Goal: Task Accomplishment & Management: Complete application form

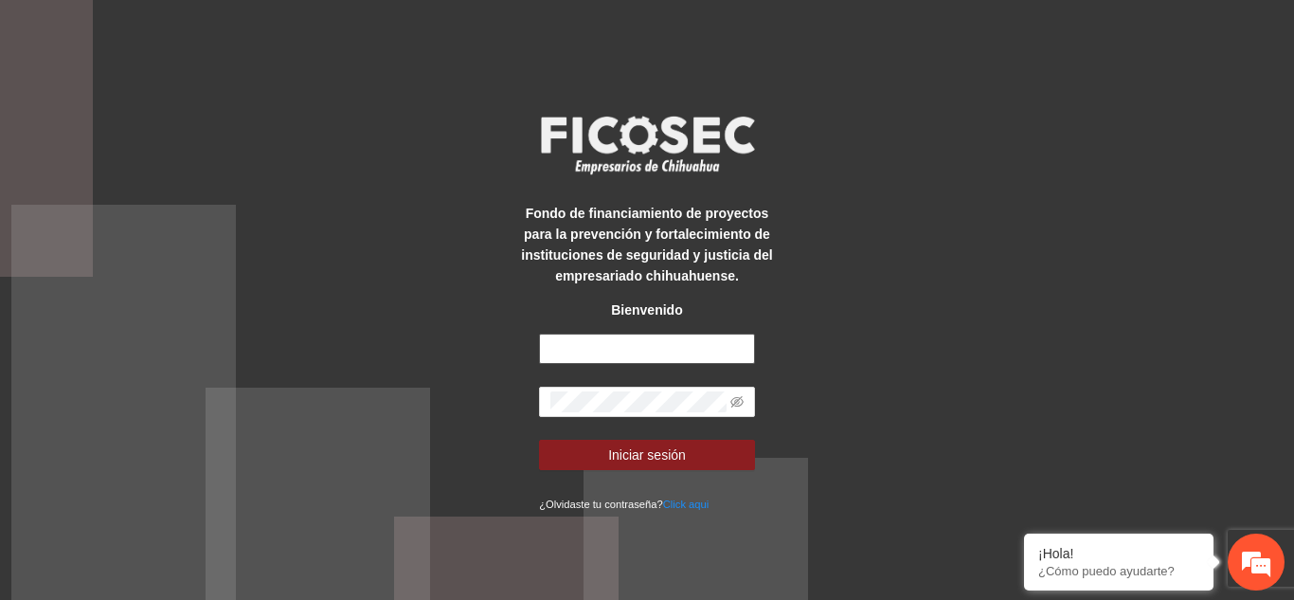
click at [610, 349] on input "text" at bounding box center [647, 348] width 216 height 30
paste input "**********"
type input "**********"
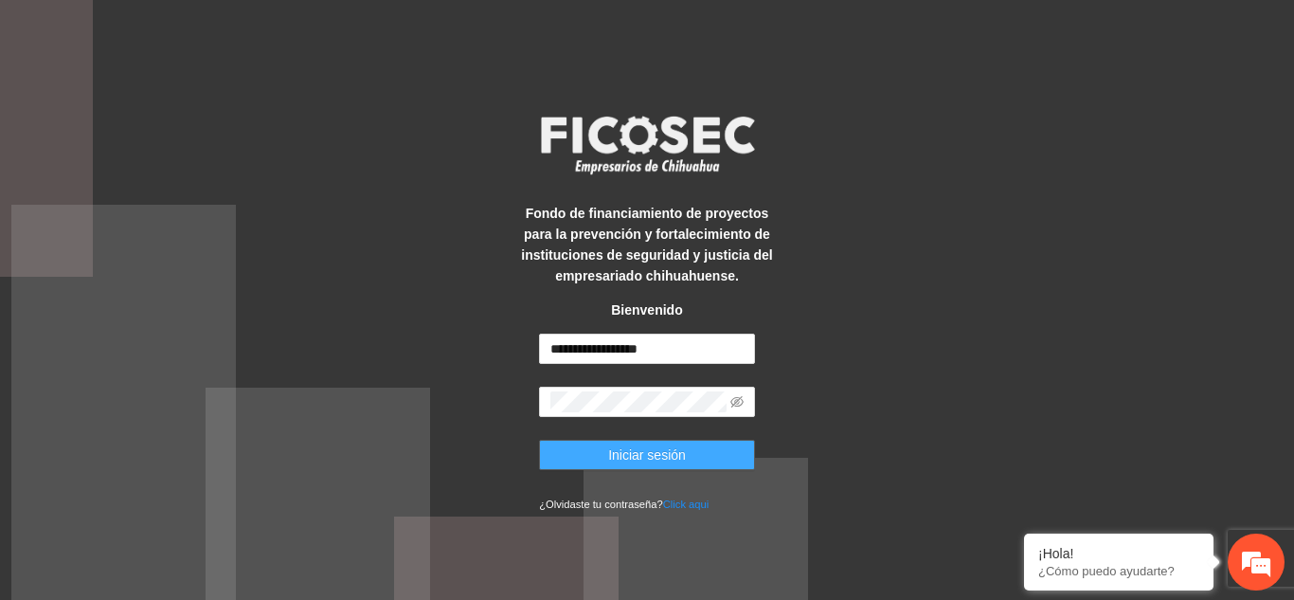
click at [636, 452] on span "Iniciar sesión" at bounding box center [647, 454] width 78 height 21
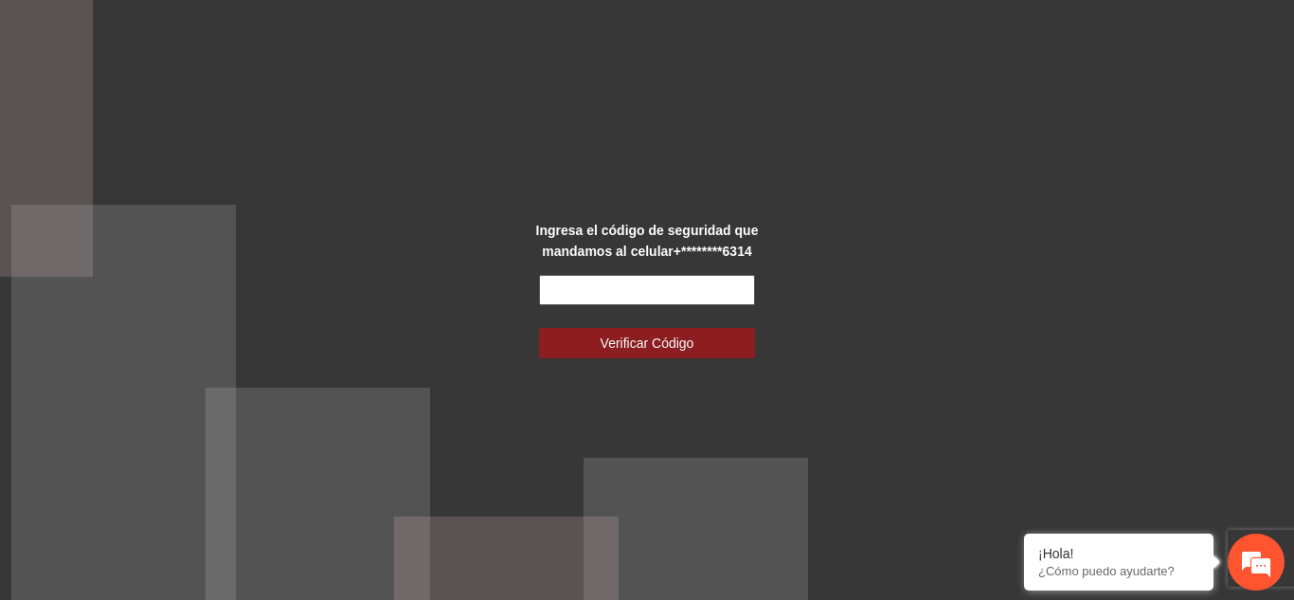
click at [646, 289] on input "text" at bounding box center [647, 290] width 216 height 30
click at [561, 294] on input "text" at bounding box center [647, 290] width 216 height 30
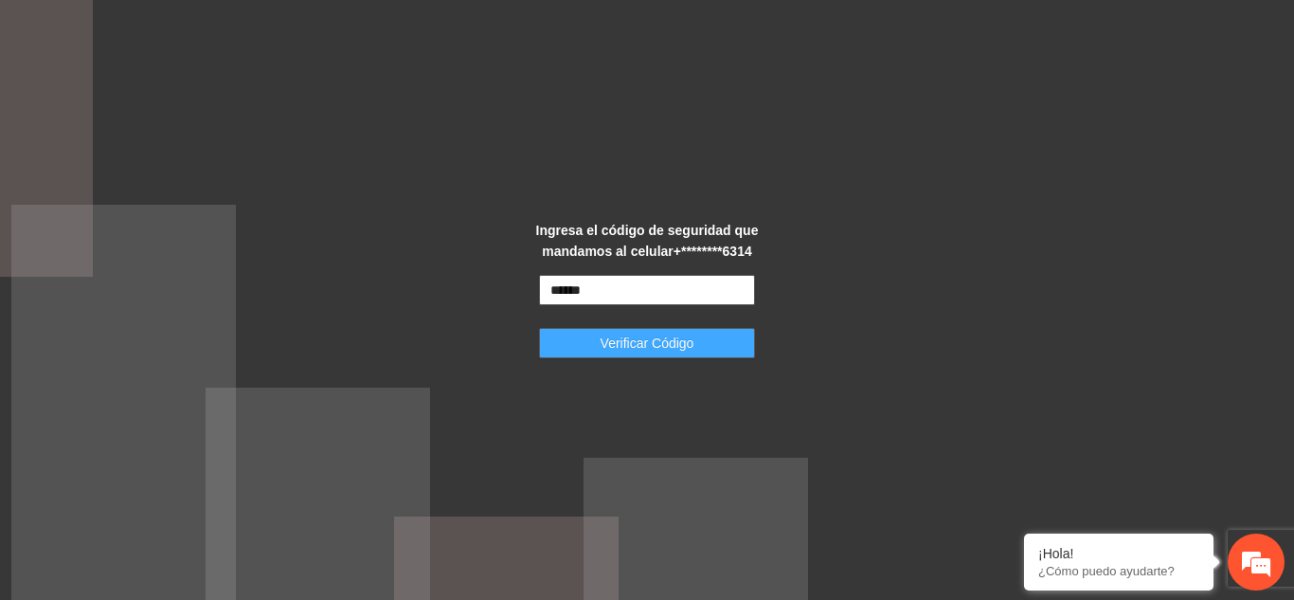
type input "******"
click at [619, 339] on span "Verificar Código" at bounding box center [647, 342] width 94 height 21
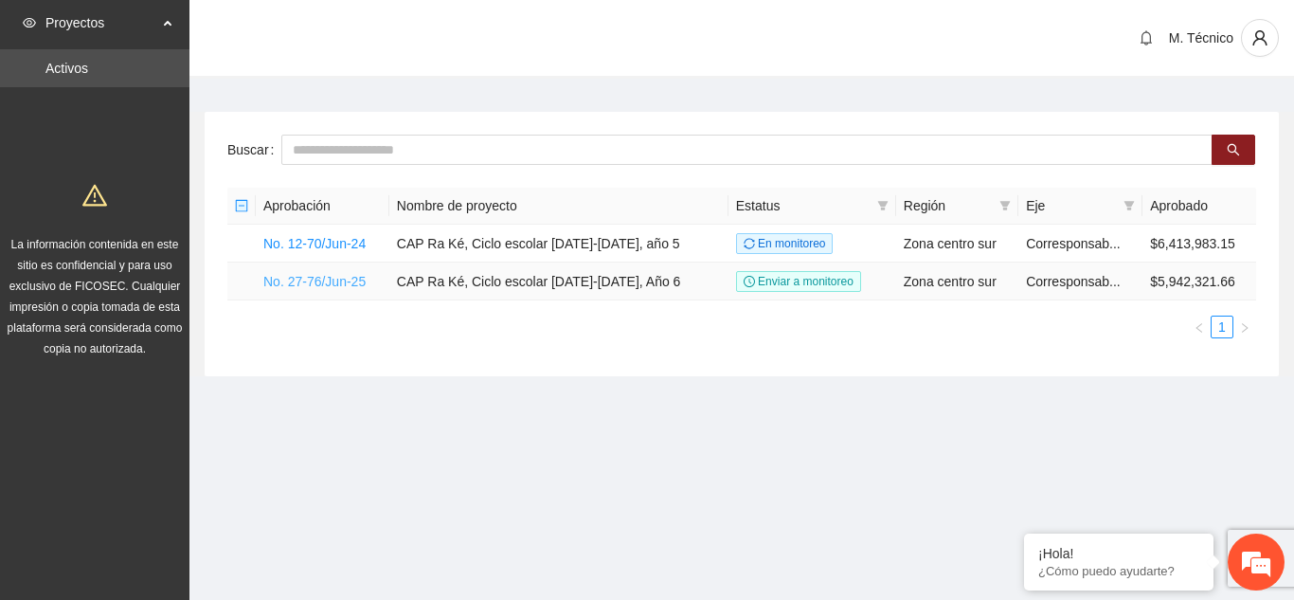
click at [350, 281] on link "No. 27-76/Jun-25" at bounding box center [314, 281] width 102 height 15
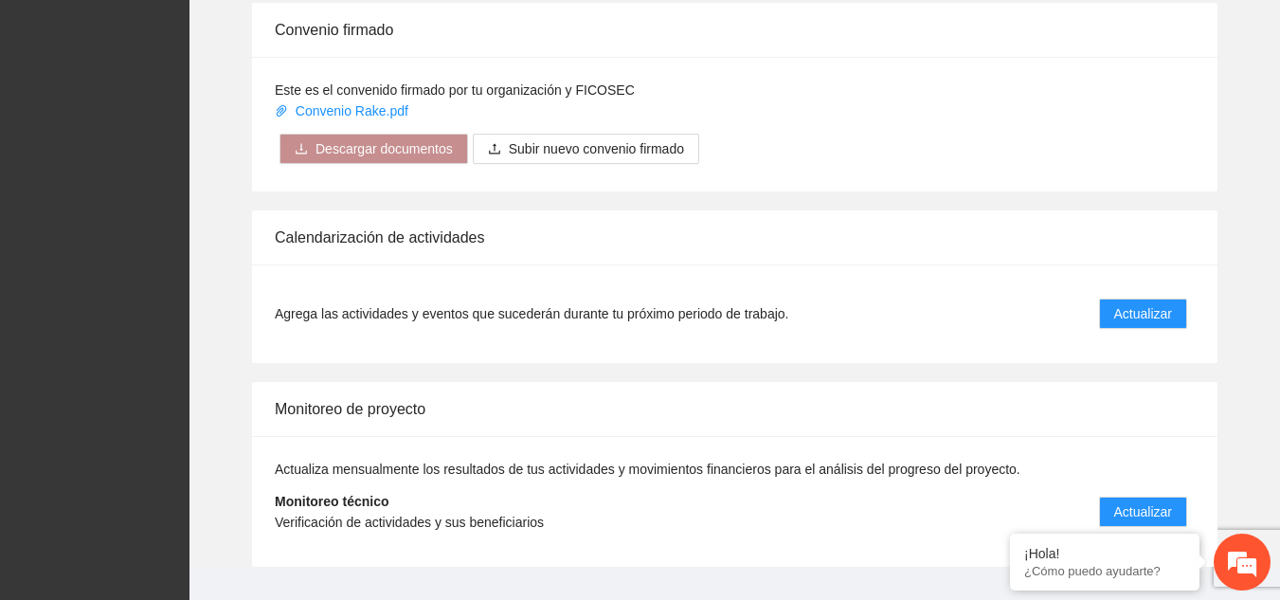
scroll to position [1932, 0]
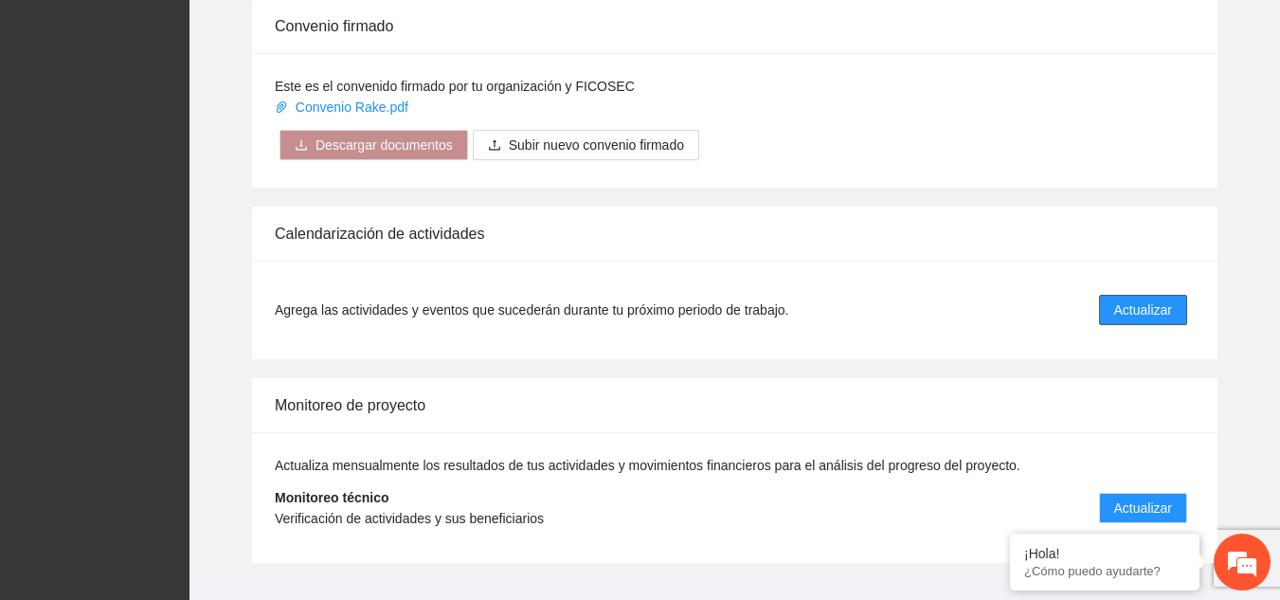
click at [1128, 299] on span "Actualizar" at bounding box center [1143, 309] width 58 height 21
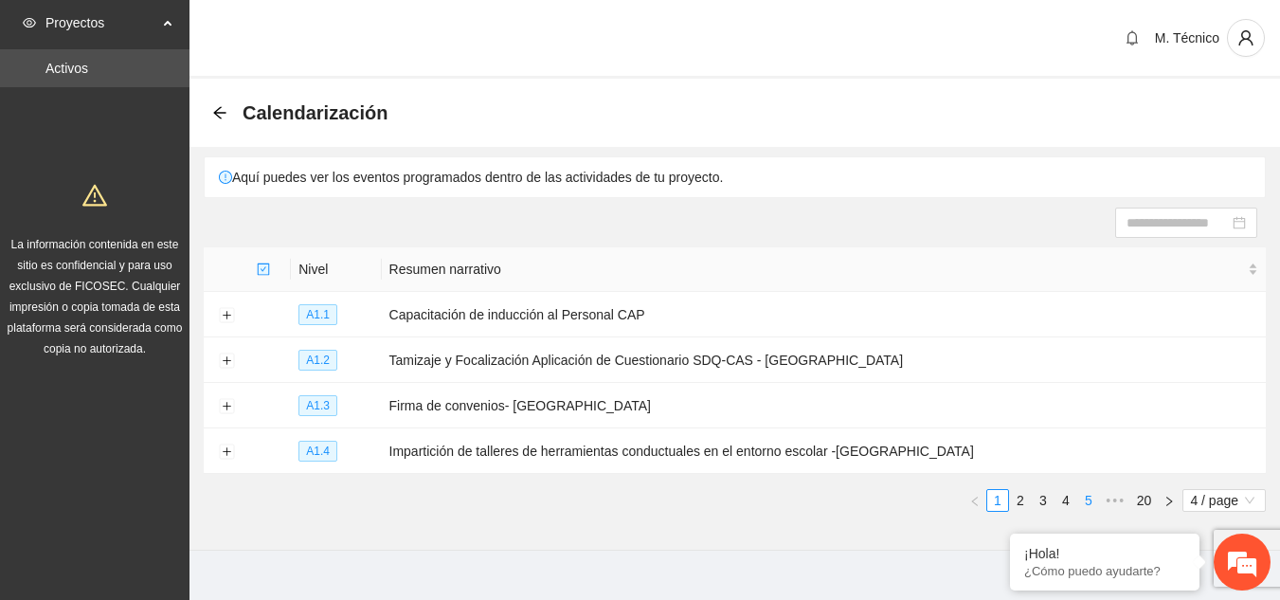
click at [1088, 499] on link "5" at bounding box center [1088, 500] width 21 height 21
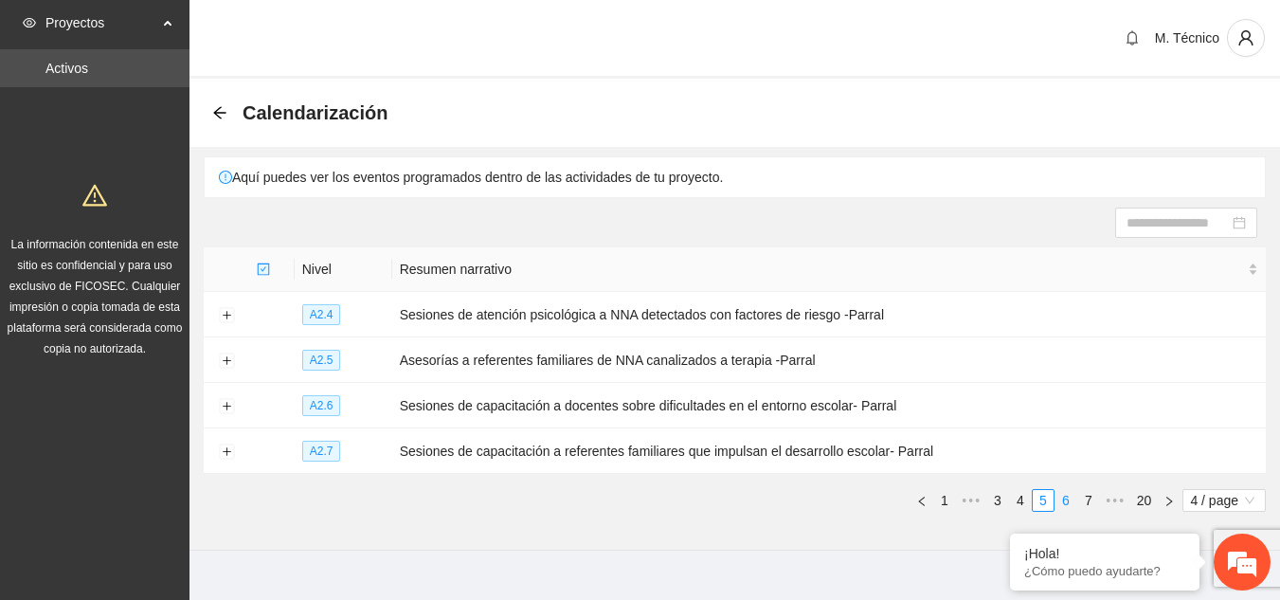
click at [1066, 490] on link "6" at bounding box center [1065, 500] width 21 height 21
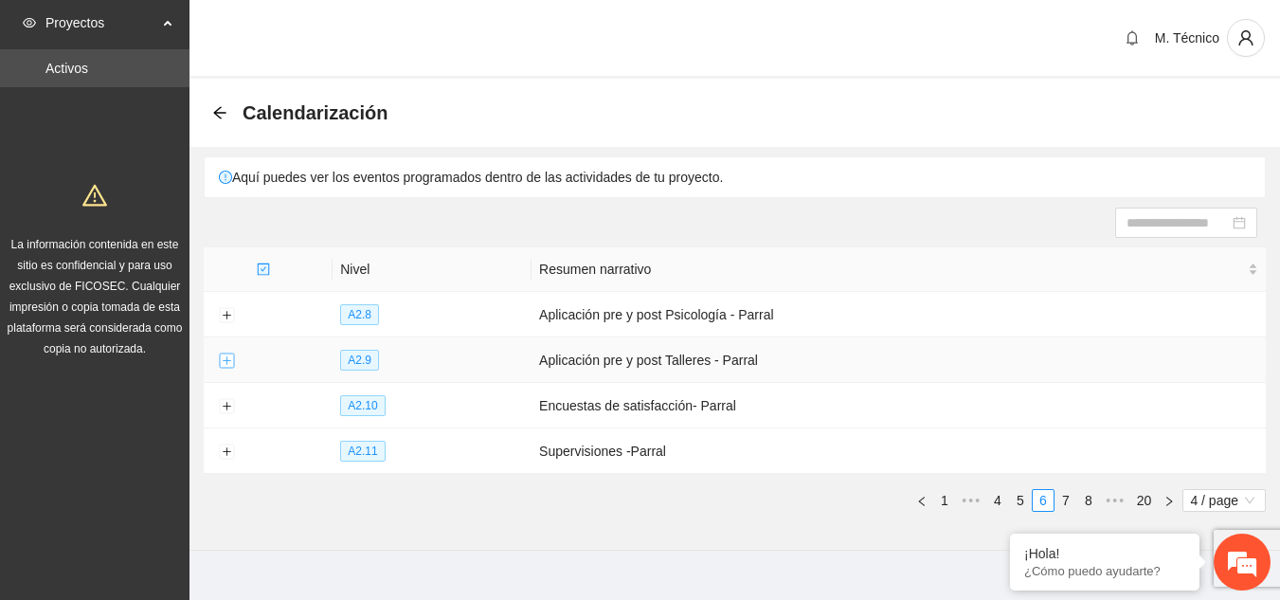
click at [224, 357] on button "Expand row" at bounding box center [226, 360] width 15 height 15
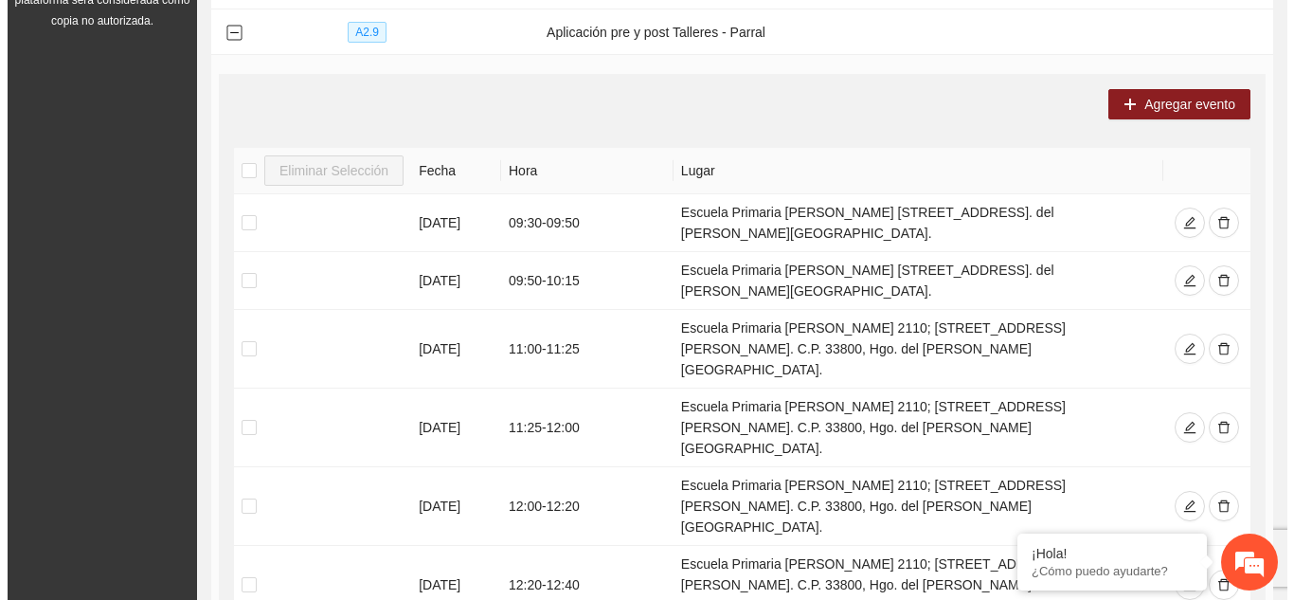
scroll to position [332, 0]
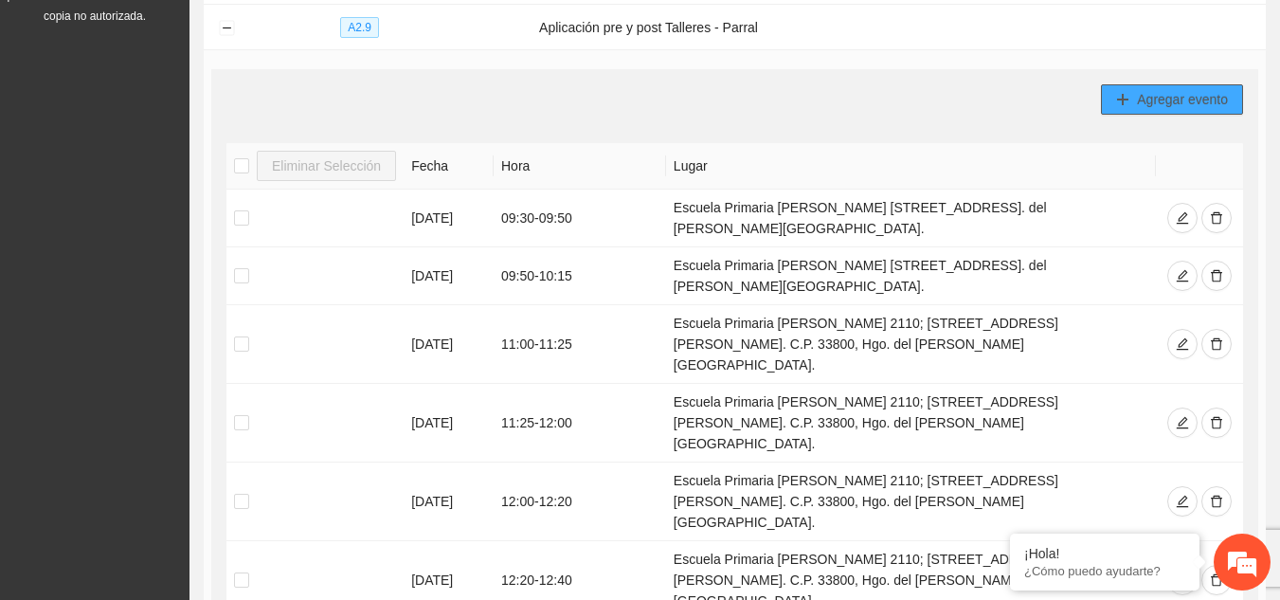
click at [1142, 98] on span "Agregar evento" at bounding box center [1182, 99] width 91 height 21
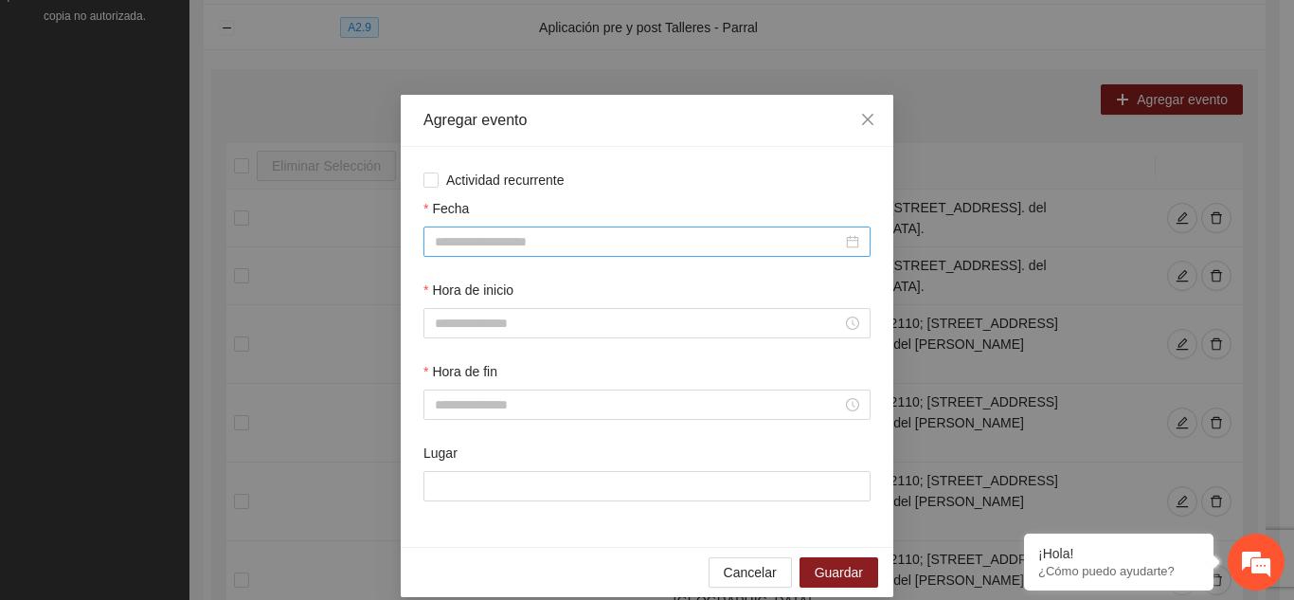
click at [844, 245] on div at bounding box center [647, 241] width 424 height 21
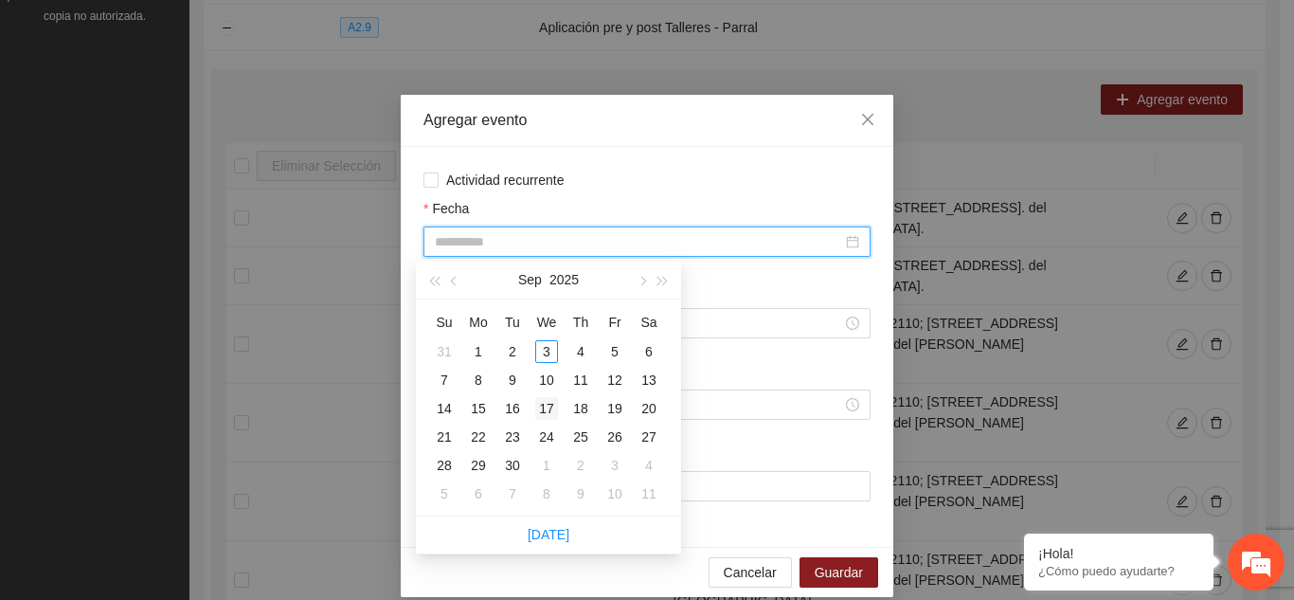
type input "**********"
click at [551, 405] on div "17" at bounding box center [546, 408] width 23 height 23
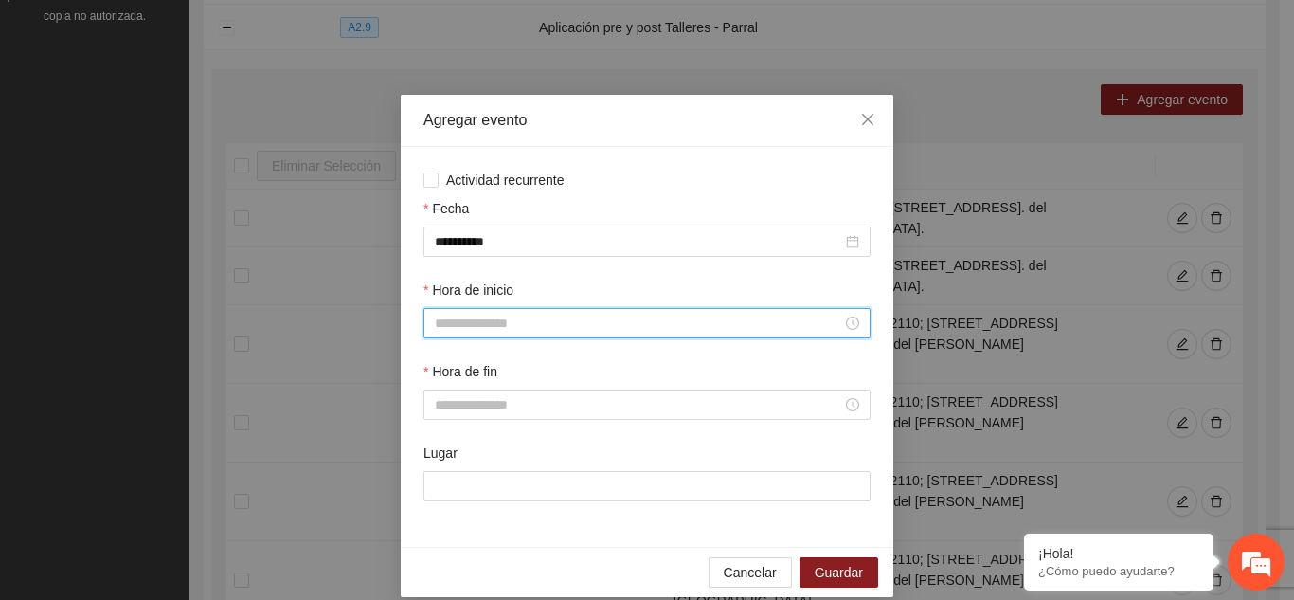
click at [655, 331] on input "Hora de inicio" at bounding box center [638, 323] width 407 height 21
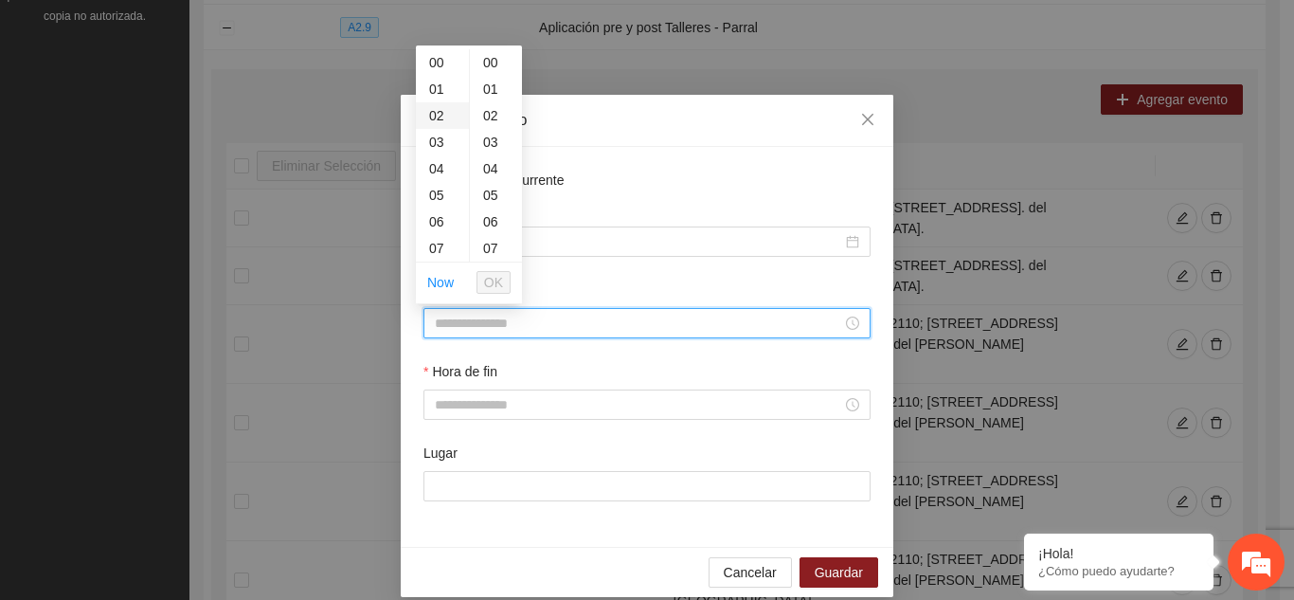
click at [441, 112] on div "02" at bounding box center [442, 115] width 53 height 27
type input "*****"
click at [486, 63] on div "00" at bounding box center [496, 62] width 52 height 27
click at [492, 279] on span "OK" at bounding box center [493, 282] width 19 height 21
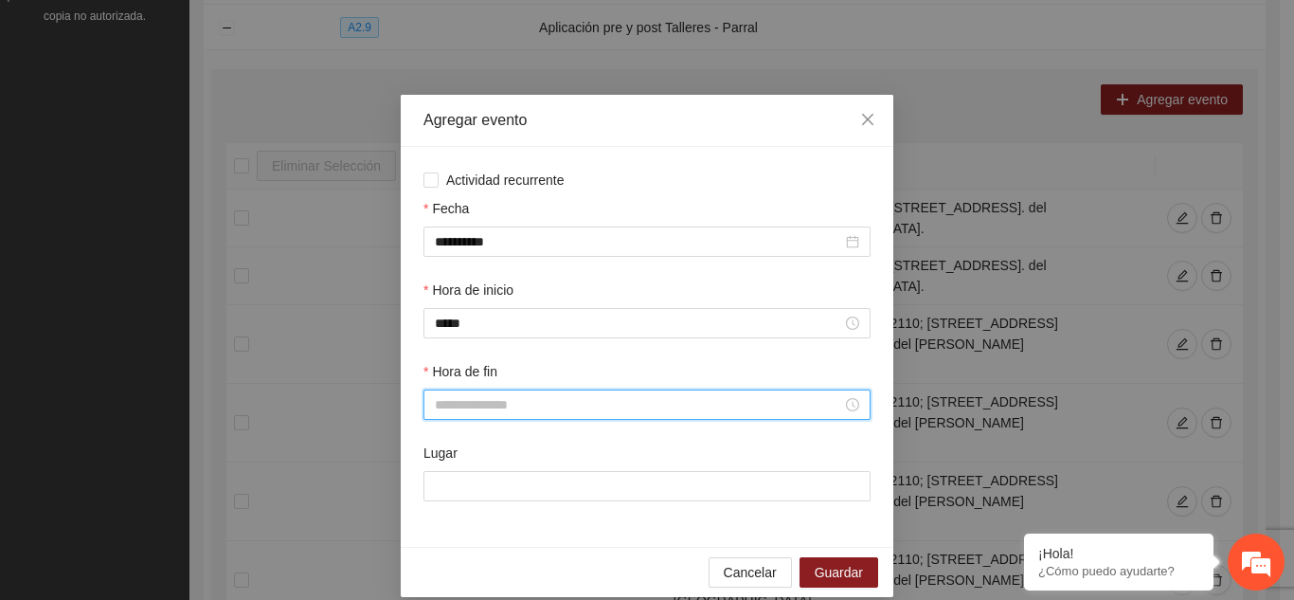
click at [470, 405] on input "Hora de fin" at bounding box center [638, 404] width 407 height 21
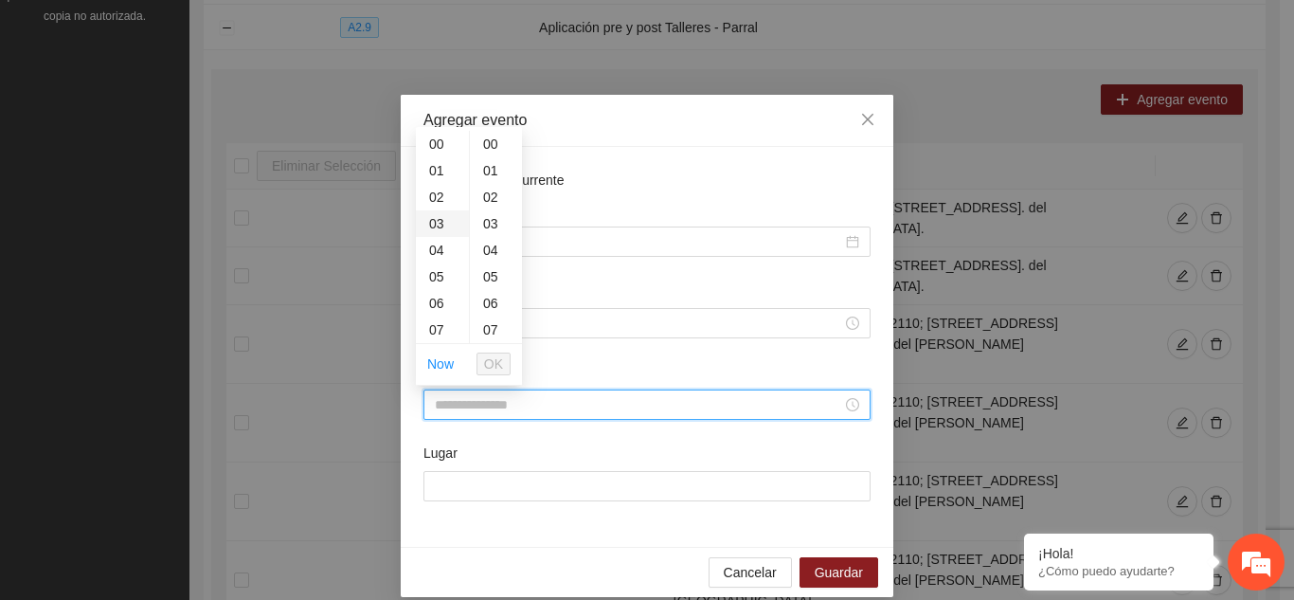
click at [435, 219] on div "03" at bounding box center [442, 223] width 53 height 27
type input "*****"
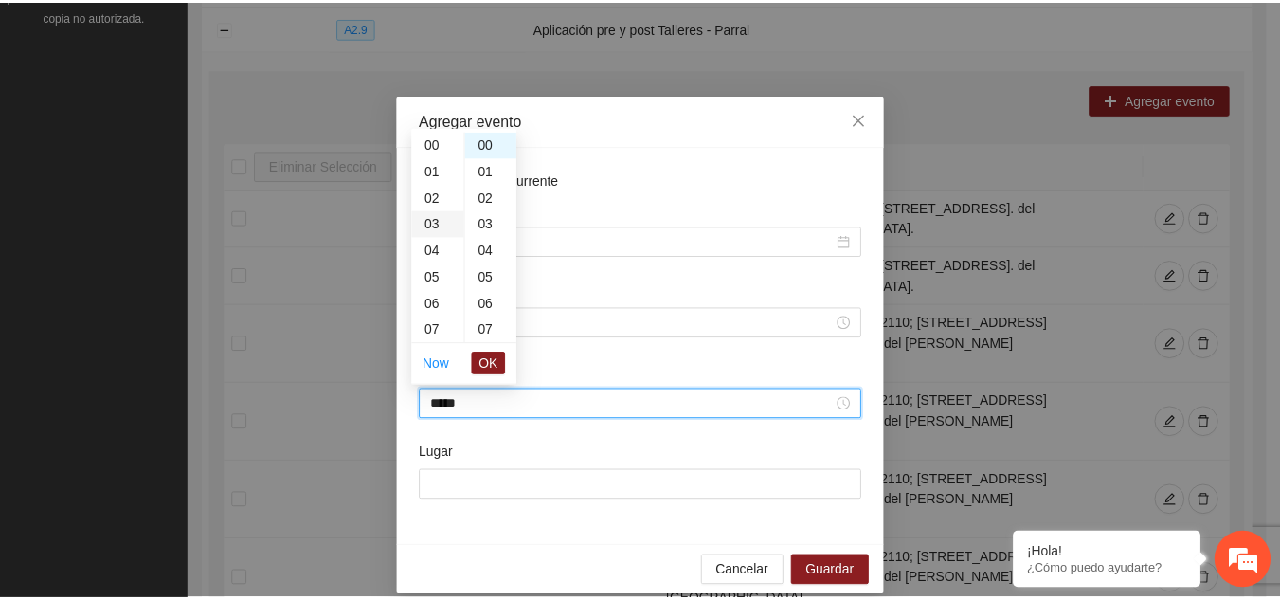
scroll to position [80, 0]
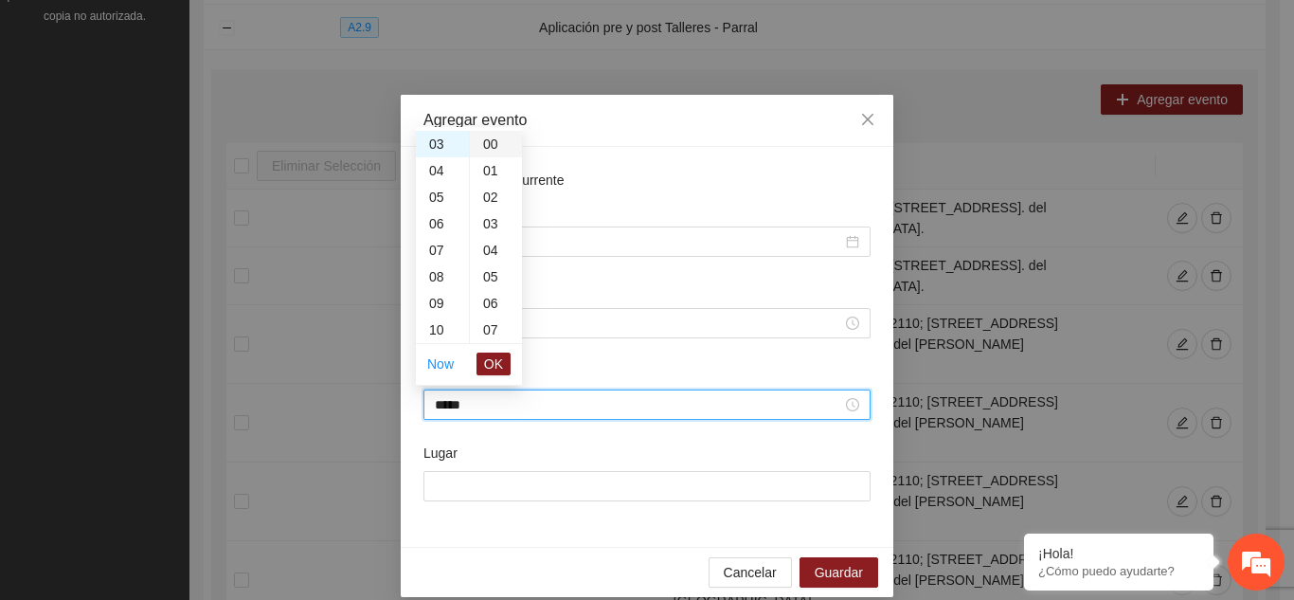
click at [496, 138] on div "00" at bounding box center [496, 144] width 52 height 27
click at [491, 147] on div "00" at bounding box center [496, 144] width 52 height 27
click at [483, 366] on button "OK" at bounding box center [493, 363] width 34 height 23
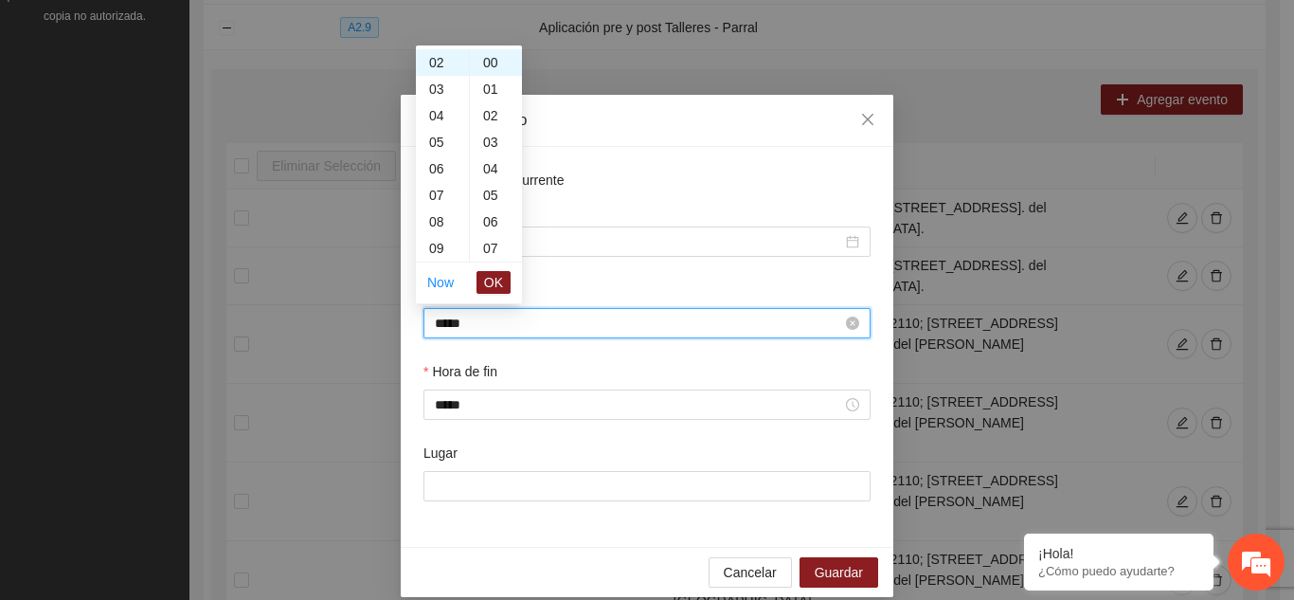
click at [583, 321] on input "*****" at bounding box center [638, 323] width 407 height 21
click at [492, 278] on span "OK" at bounding box center [493, 282] width 19 height 21
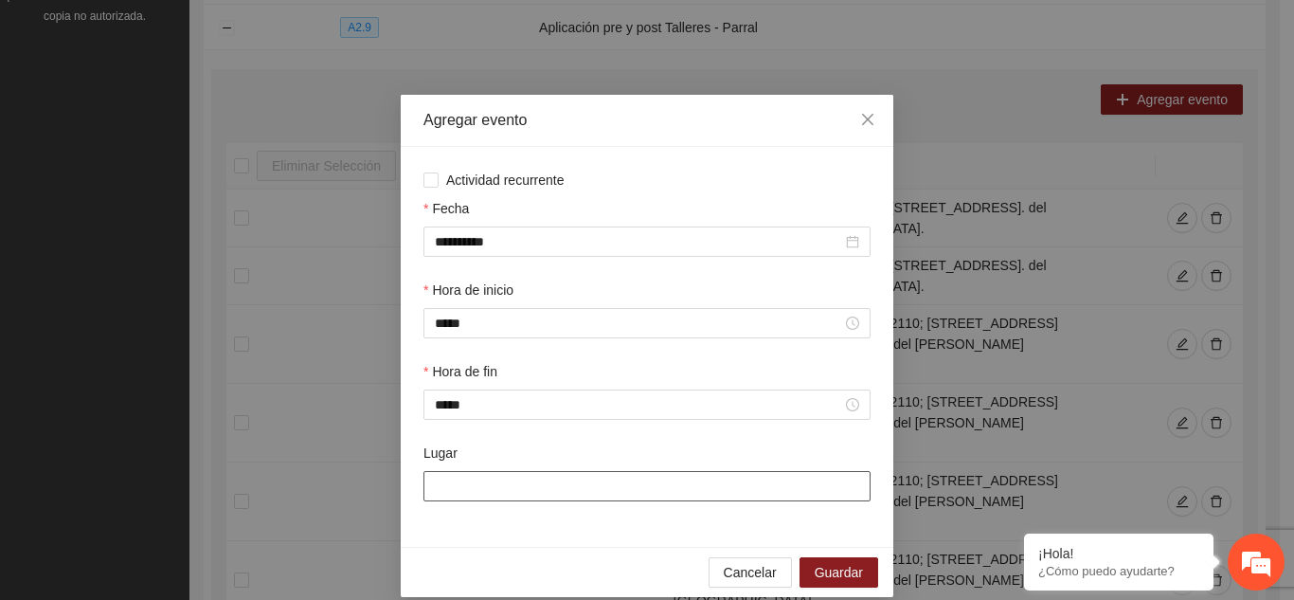
click at [464, 494] on input "Lugar" at bounding box center [646, 486] width 447 height 30
click at [736, 572] on span "Cancelar" at bounding box center [750, 572] width 53 height 21
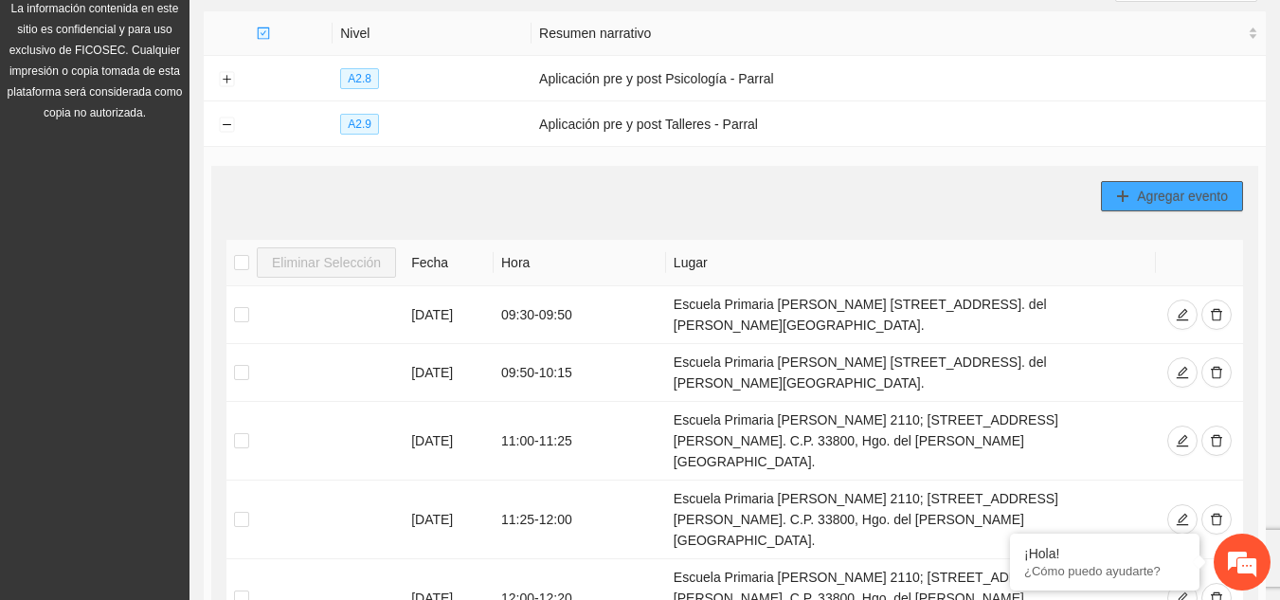
scroll to position [0, 0]
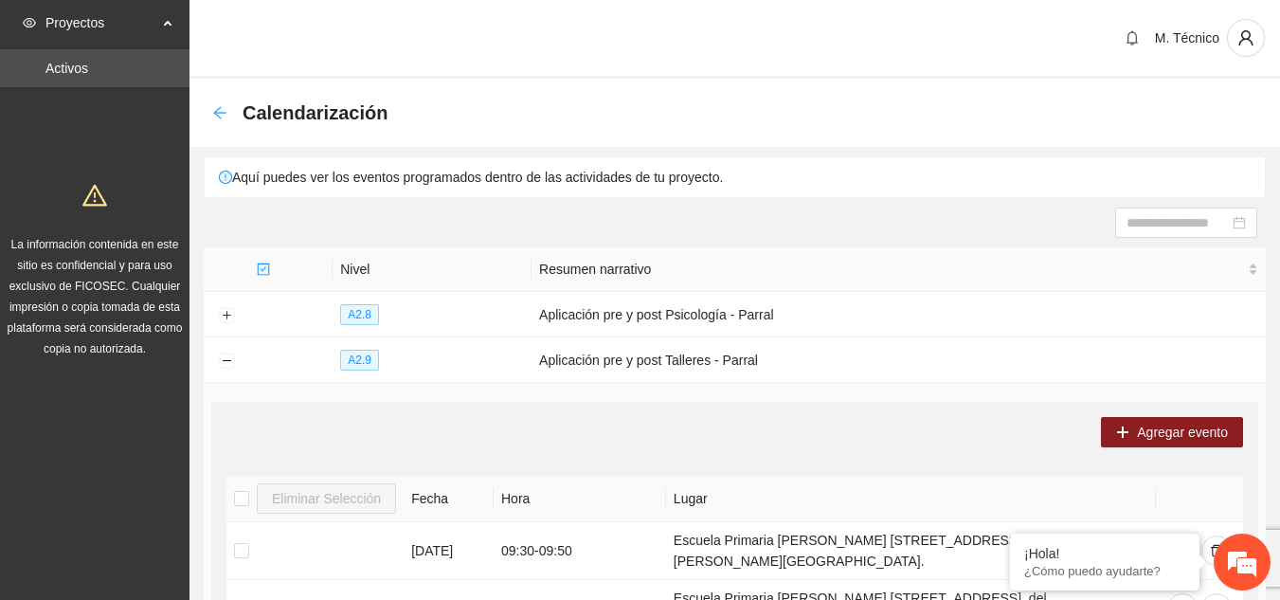
click at [220, 115] on icon "arrow-left" at bounding box center [219, 112] width 15 height 15
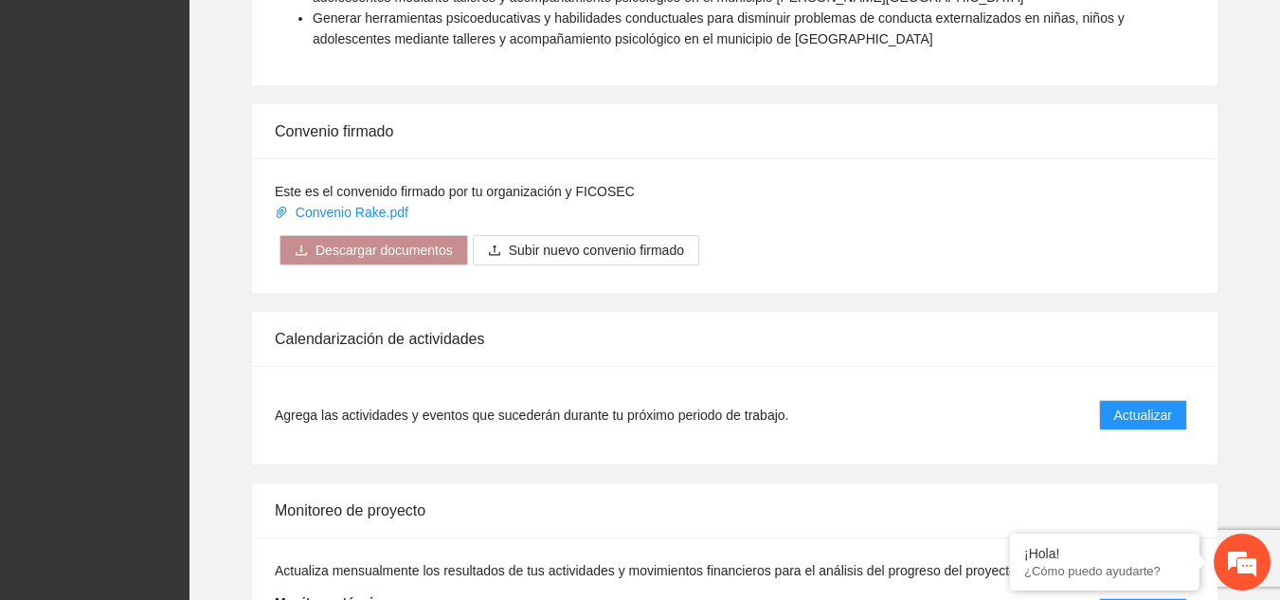
scroll to position [1836, 0]
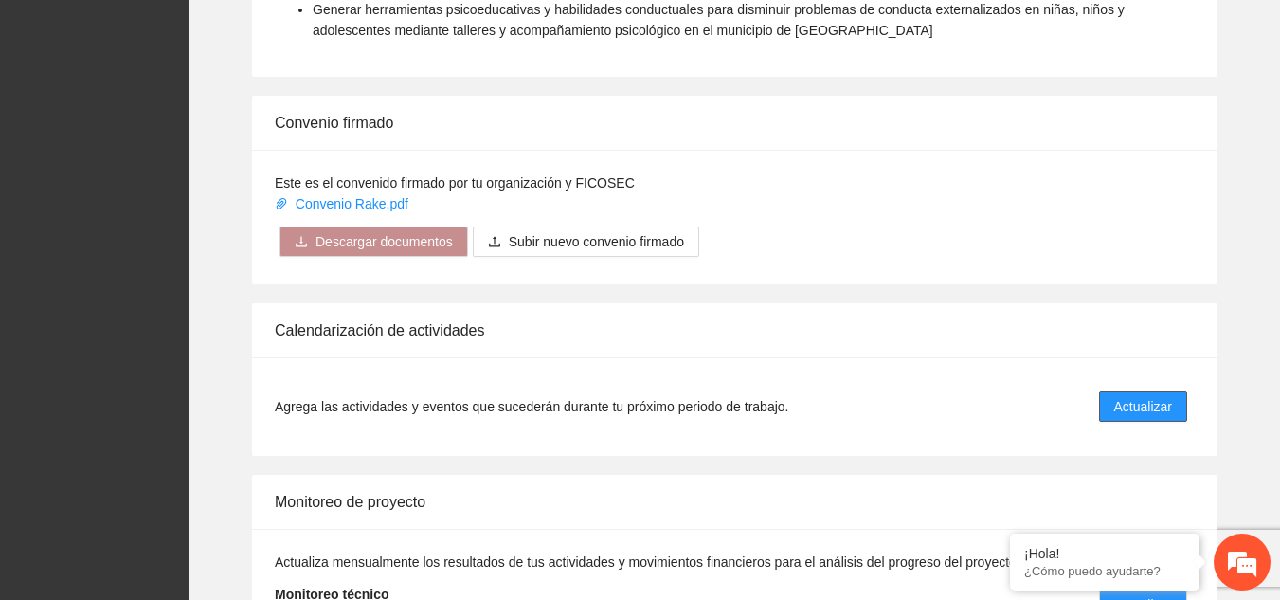
click at [1130, 396] on span "Actualizar" at bounding box center [1143, 406] width 58 height 21
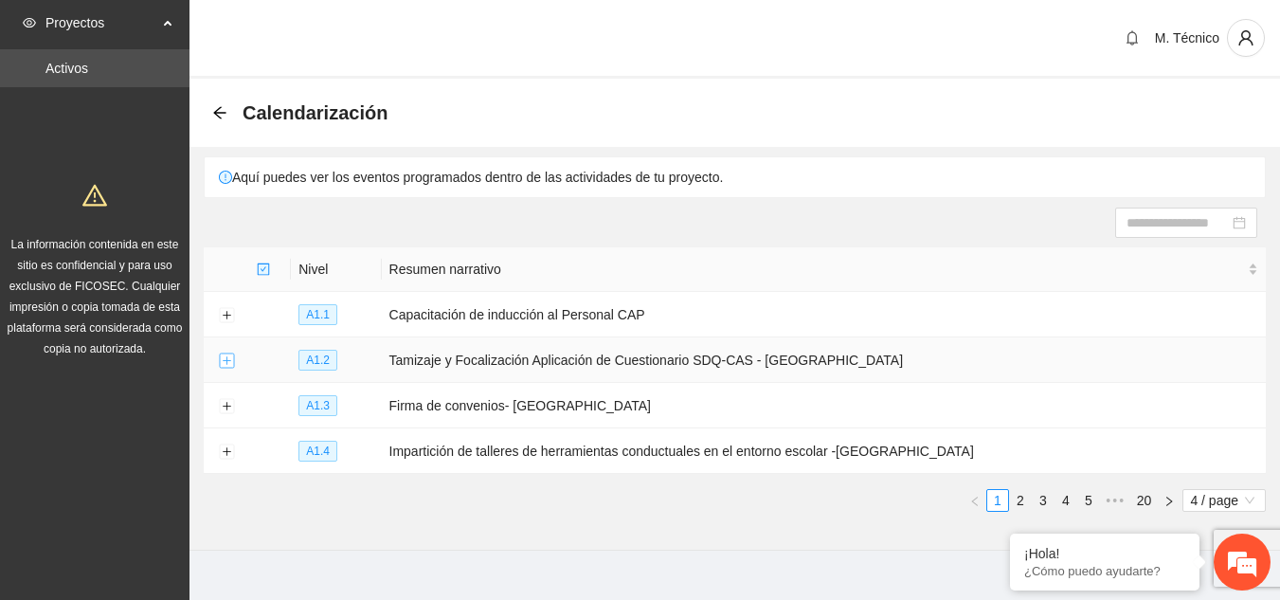
click at [226, 356] on button "Expand row" at bounding box center [226, 360] width 15 height 15
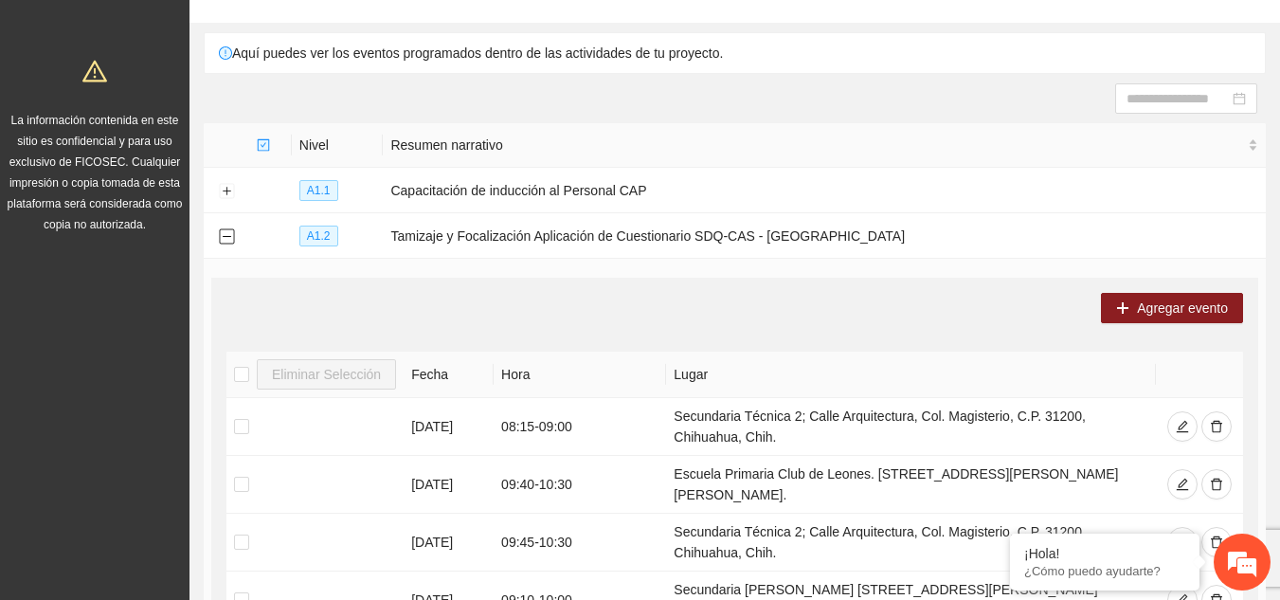
scroll to position [121, 0]
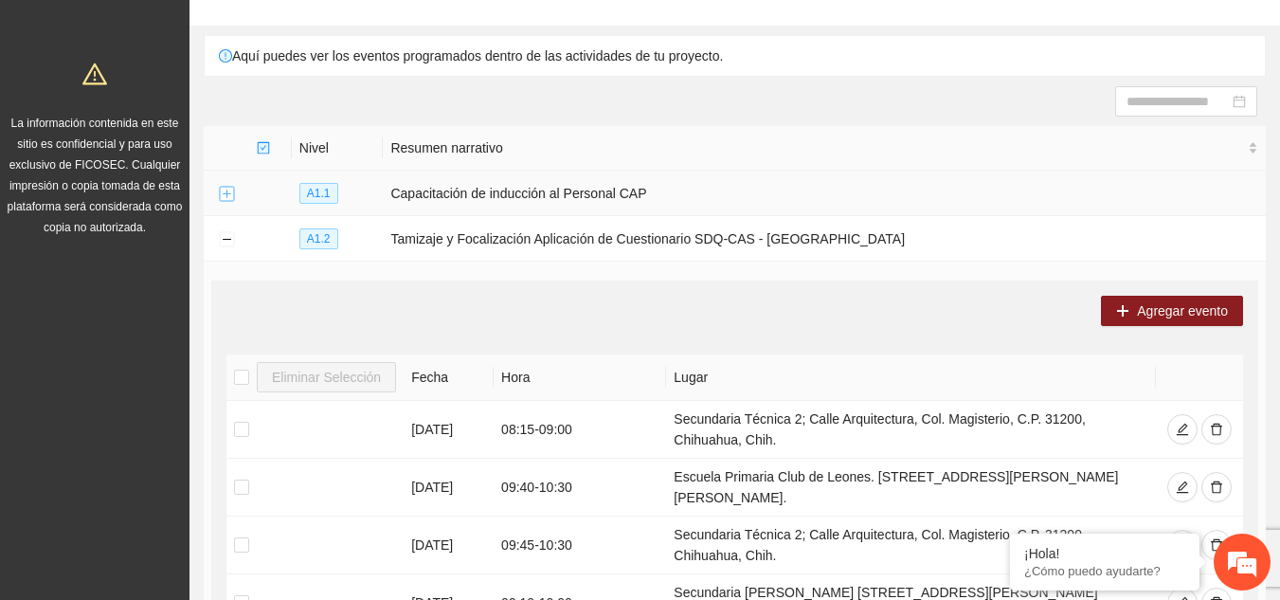
click at [225, 192] on button "Expand row" at bounding box center [226, 194] width 15 height 15
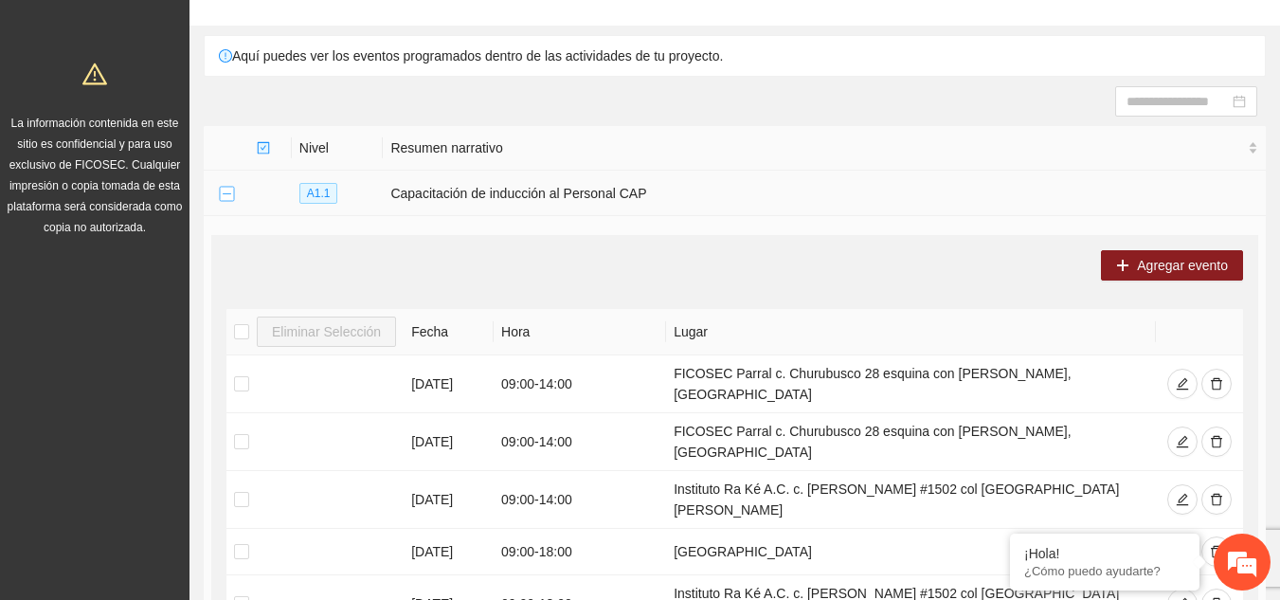
click at [225, 192] on button "Collapse row" at bounding box center [226, 194] width 15 height 15
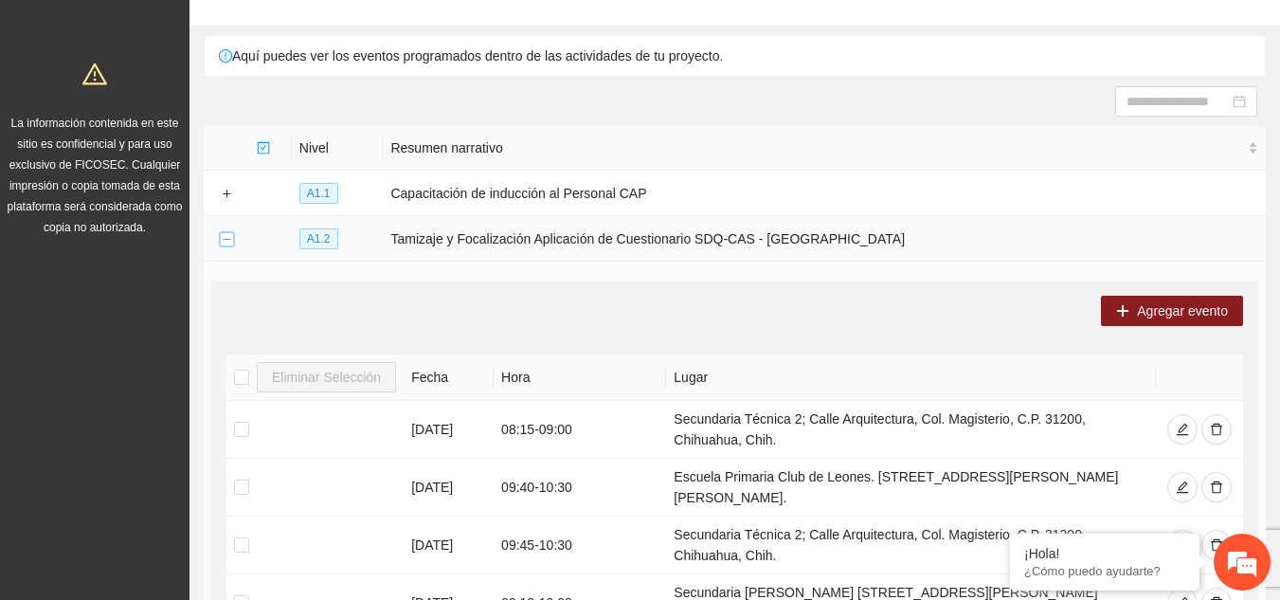
click at [228, 244] on button "Collapse row" at bounding box center [226, 239] width 15 height 15
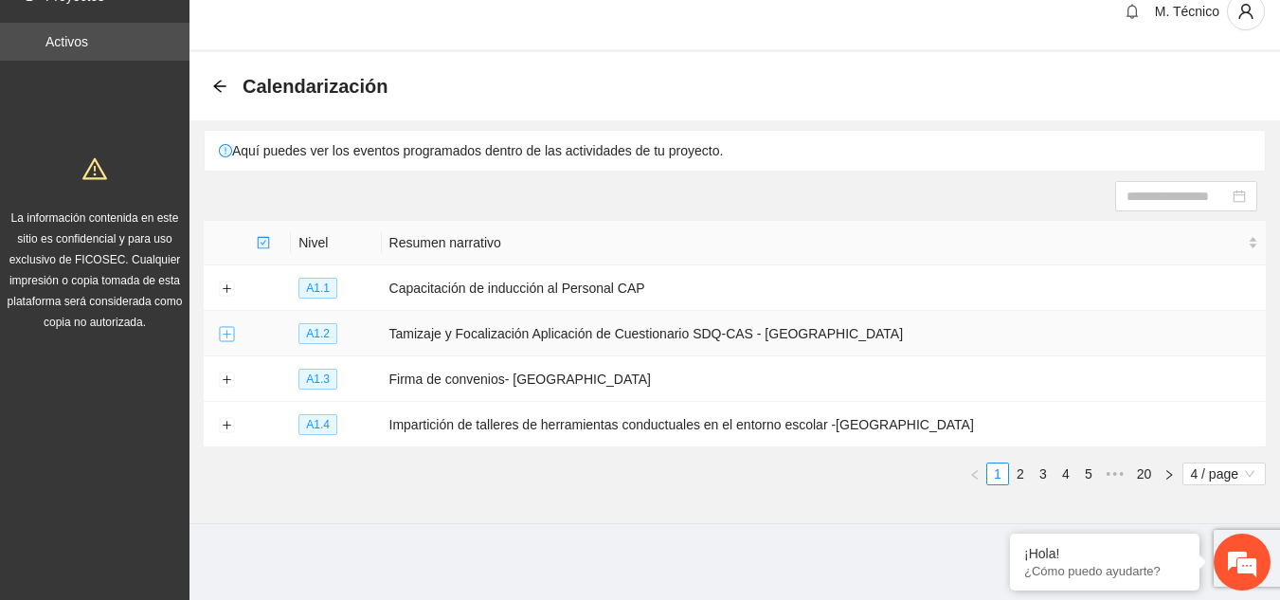
scroll to position [23, 0]
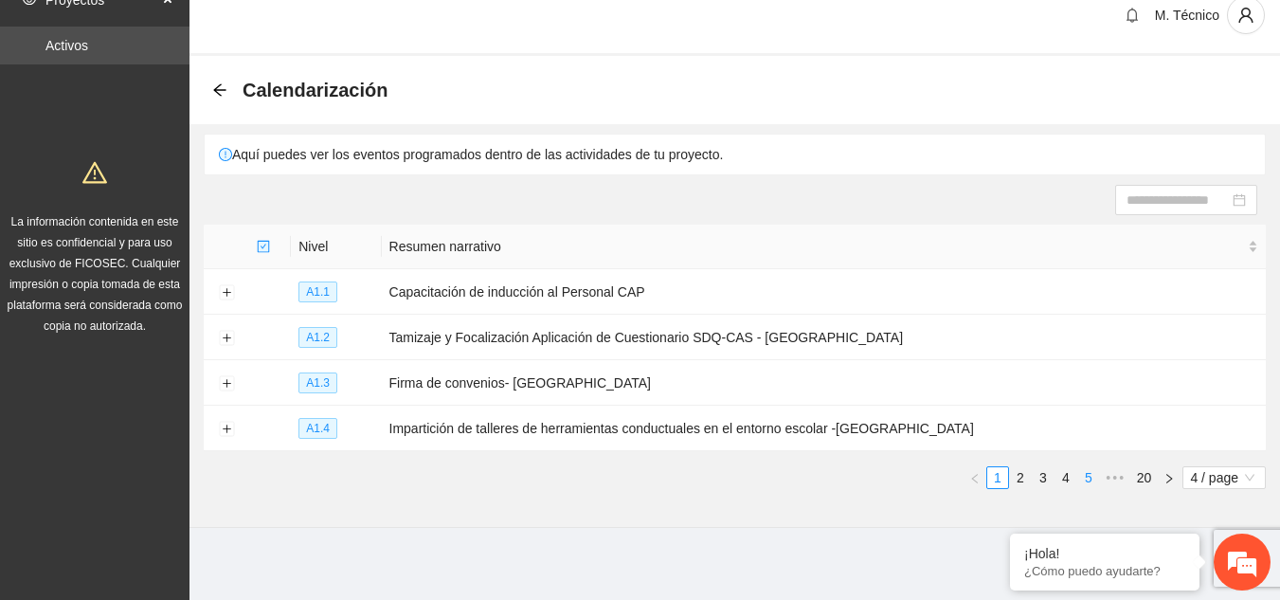
click at [1086, 475] on link "5" at bounding box center [1088, 477] width 21 height 21
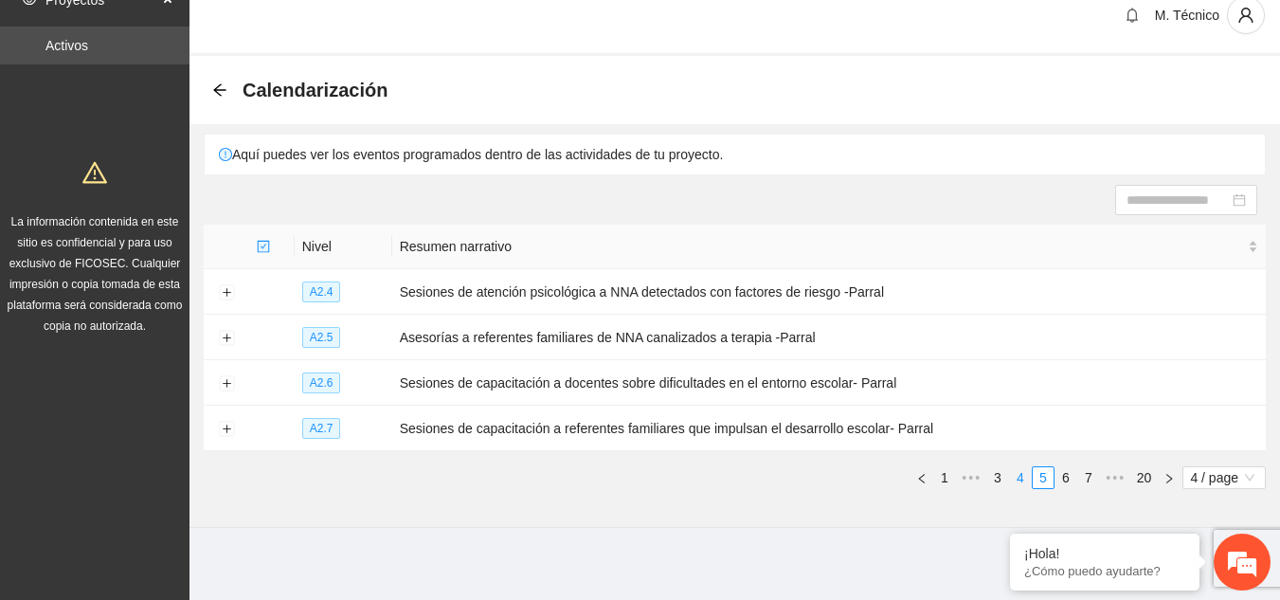
click at [1018, 473] on link "4" at bounding box center [1020, 477] width 21 height 21
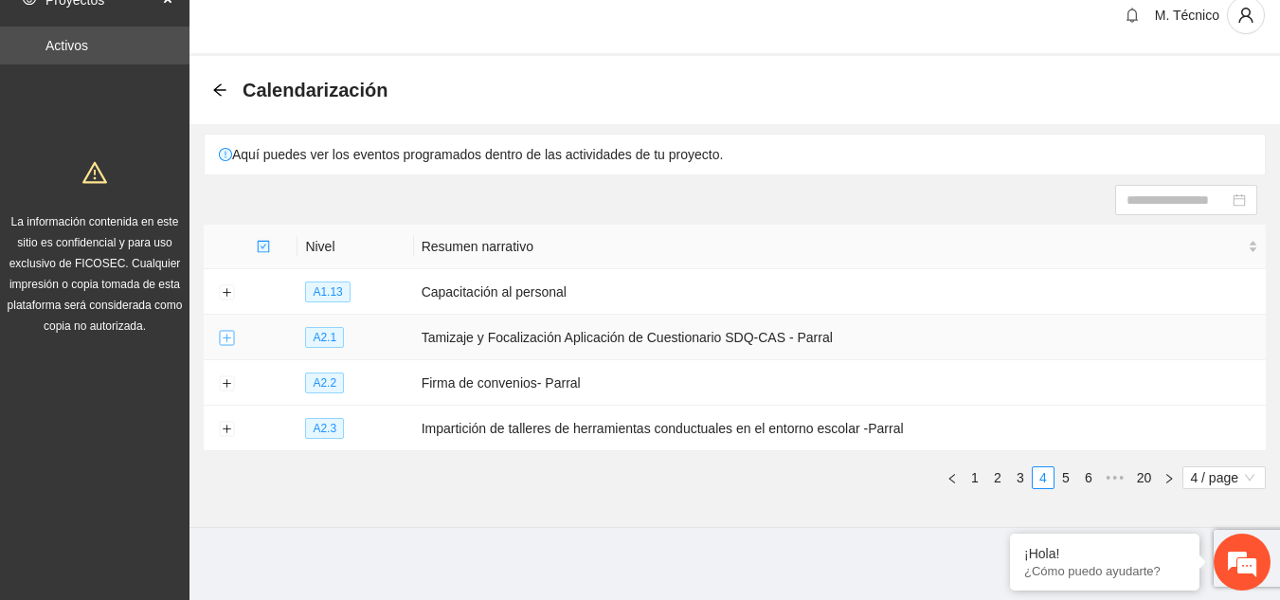
click at [224, 334] on button "Expand row" at bounding box center [226, 338] width 15 height 15
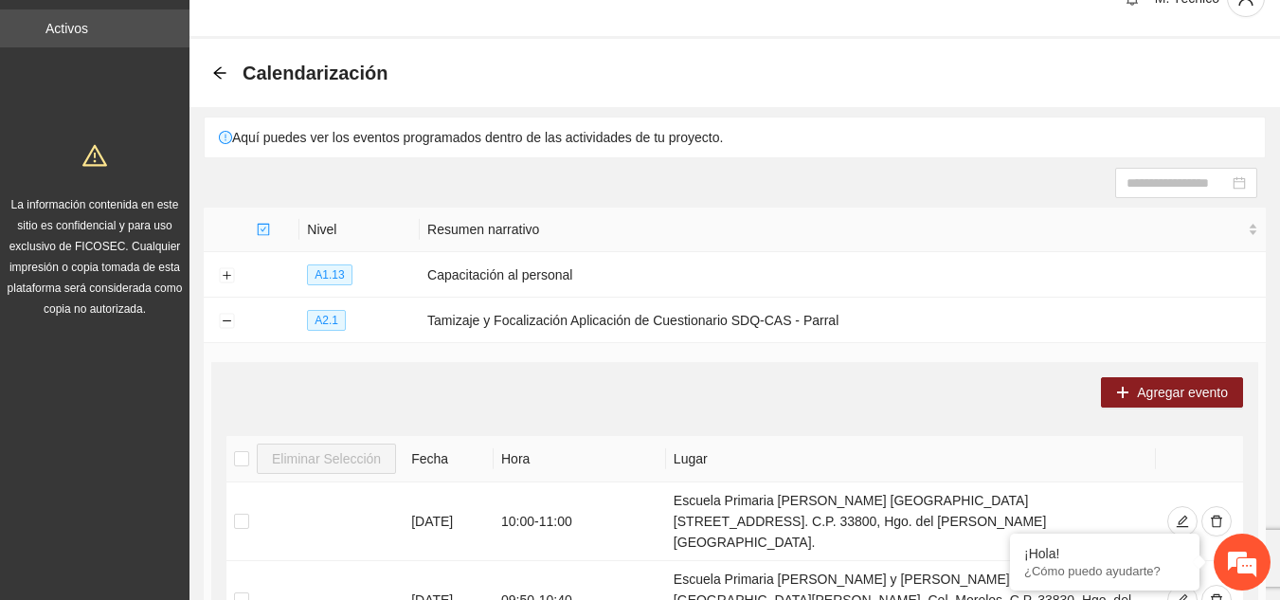
scroll to position [0, 0]
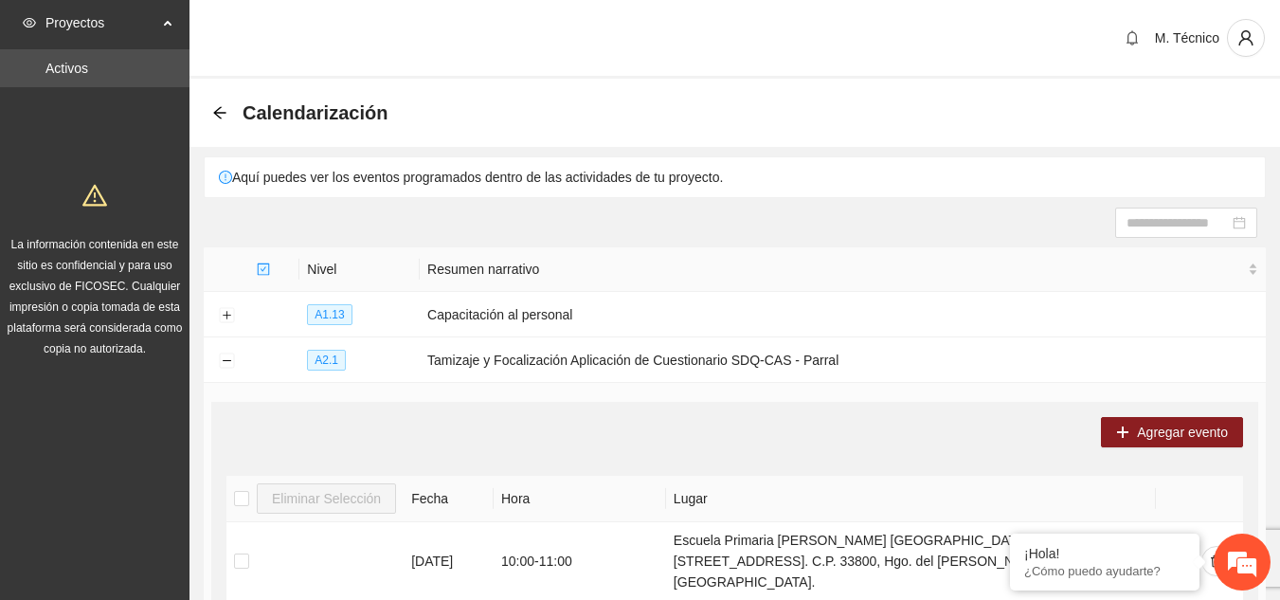
click at [549, 180] on div "Aquí puedes ver los eventos programados dentro de las actividades de tu proyect…" at bounding box center [735, 177] width 1060 height 40
click at [565, 438] on div "Agregar evento" at bounding box center [734, 432] width 1016 height 30
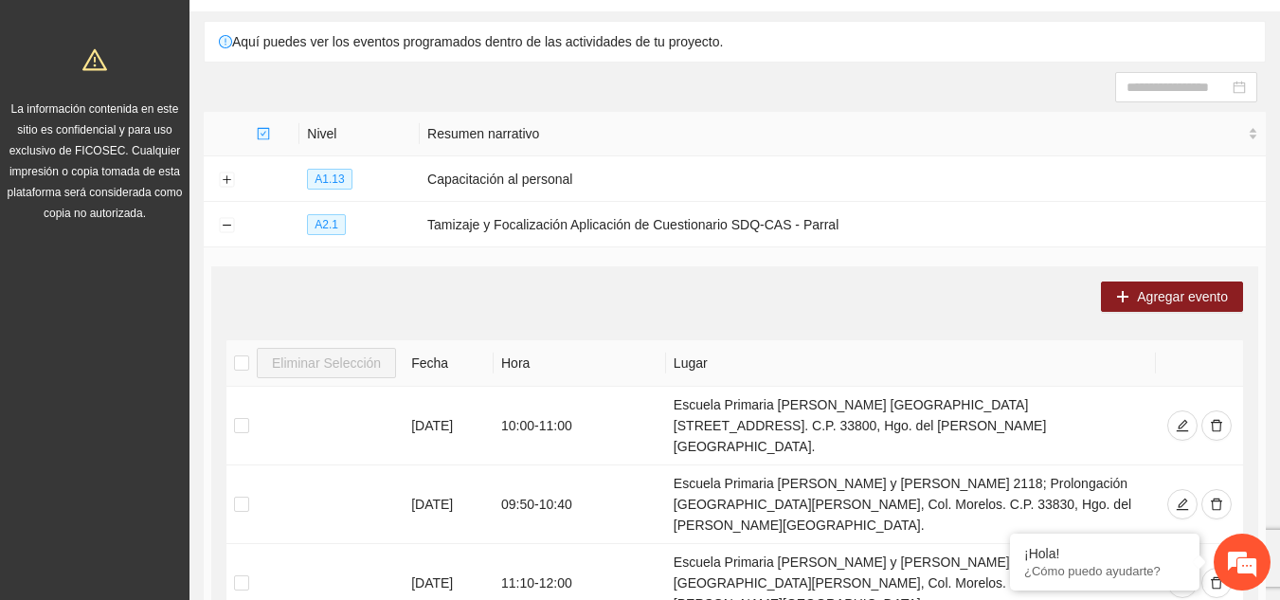
scroll to position [138, 0]
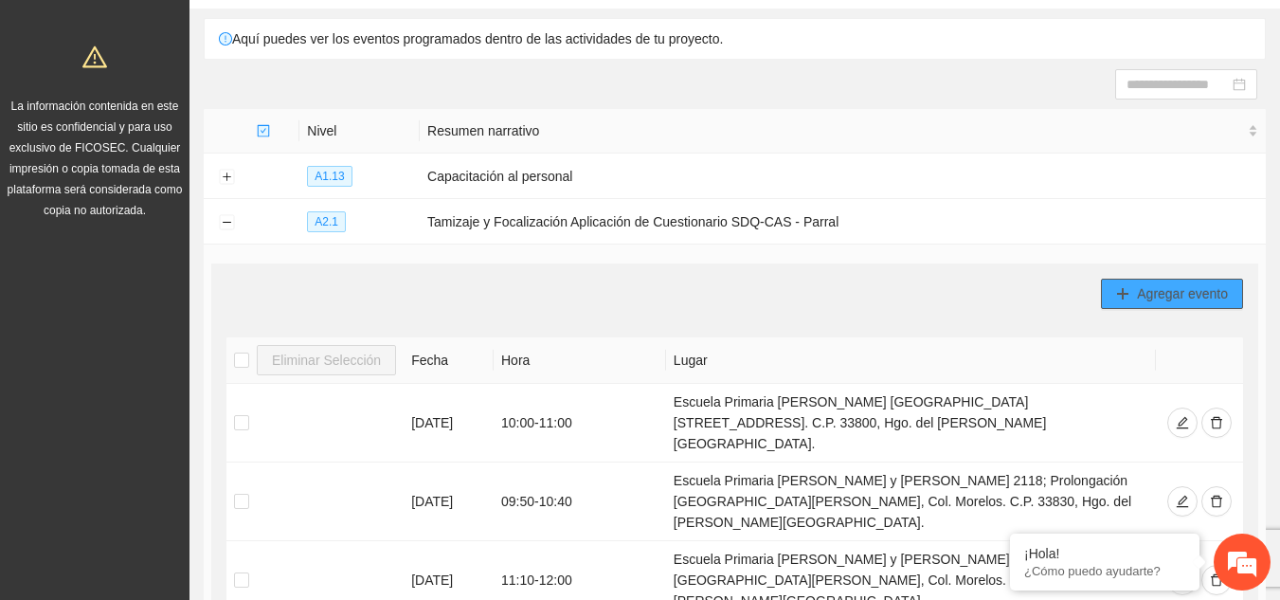
click at [1202, 283] on span "Agregar evento" at bounding box center [1182, 293] width 91 height 21
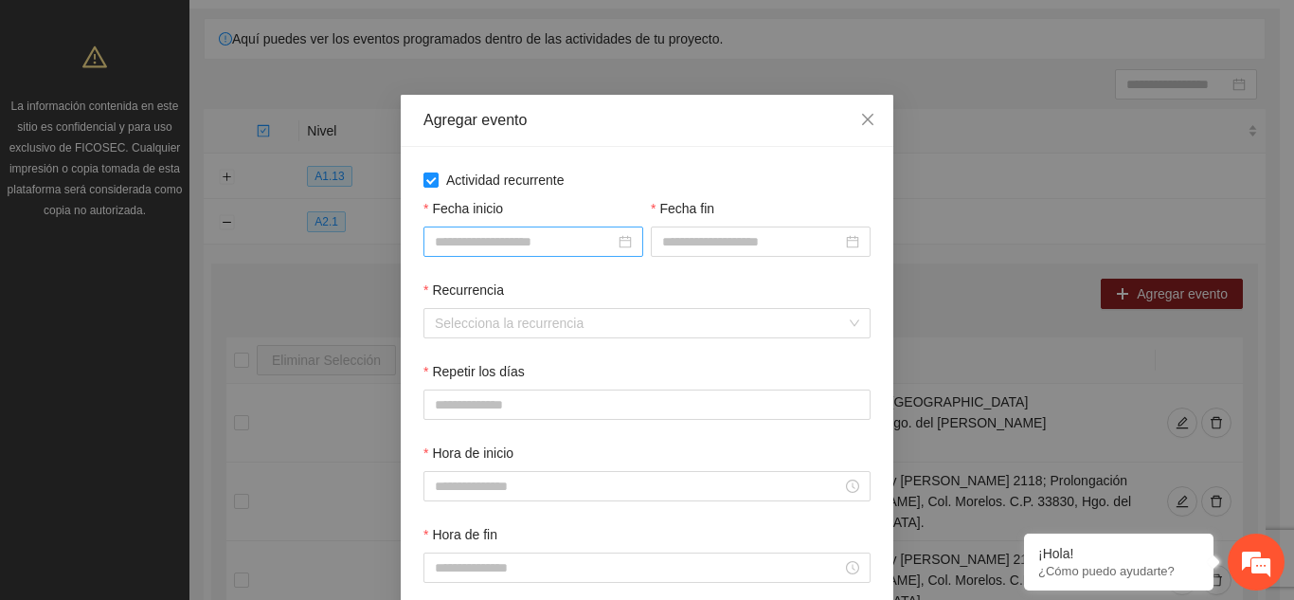
click at [614, 248] on div at bounding box center [533, 241] width 197 height 21
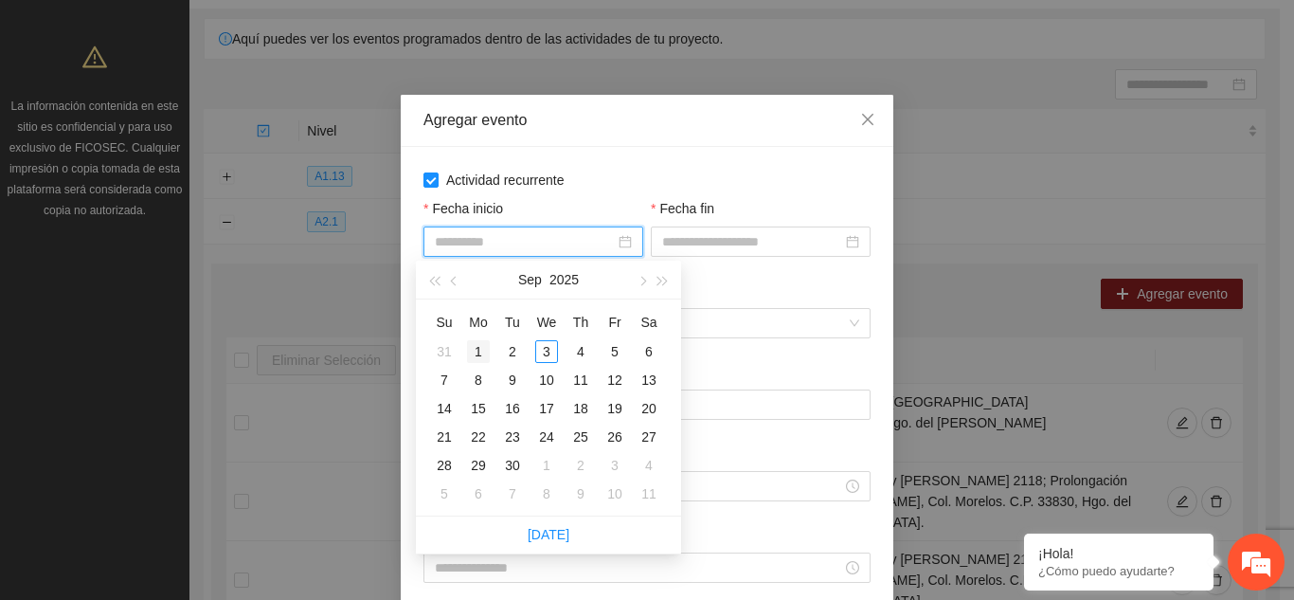
type input "**********"
click at [476, 350] on div "1" at bounding box center [478, 351] width 23 height 23
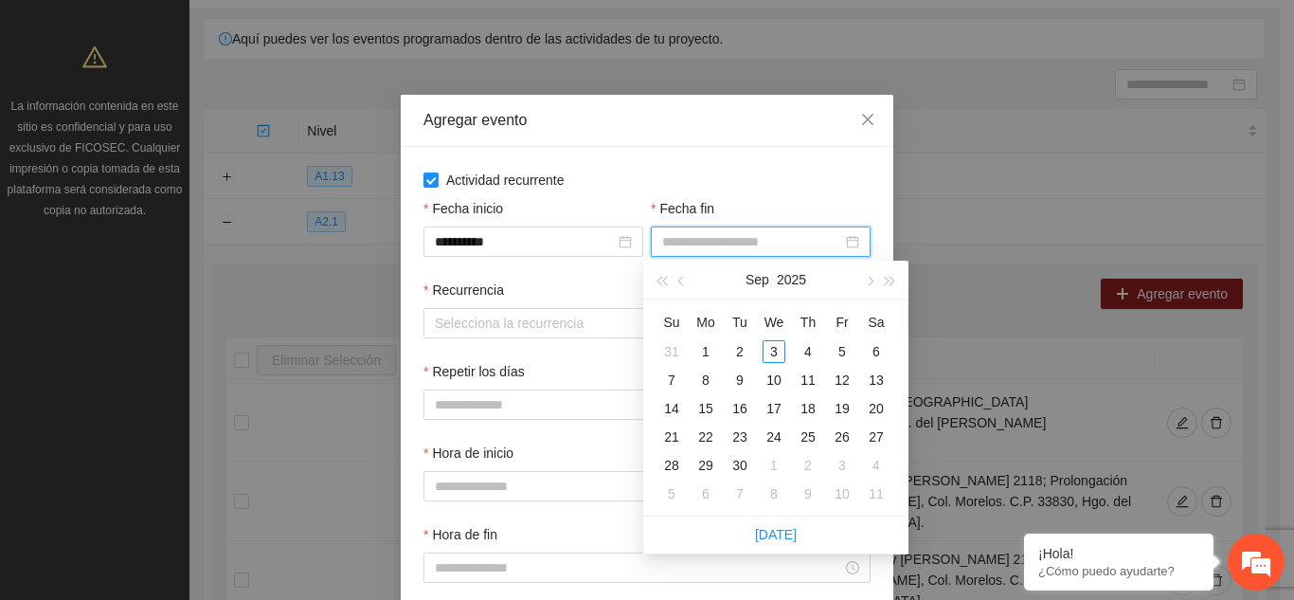
click at [748, 248] on input "Fecha fin" at bounding box center [752, 241] width 180 height 21
type input "**********"
click at [708, 406] on div "15" at bounding box center [705, 408] width 23 height 23
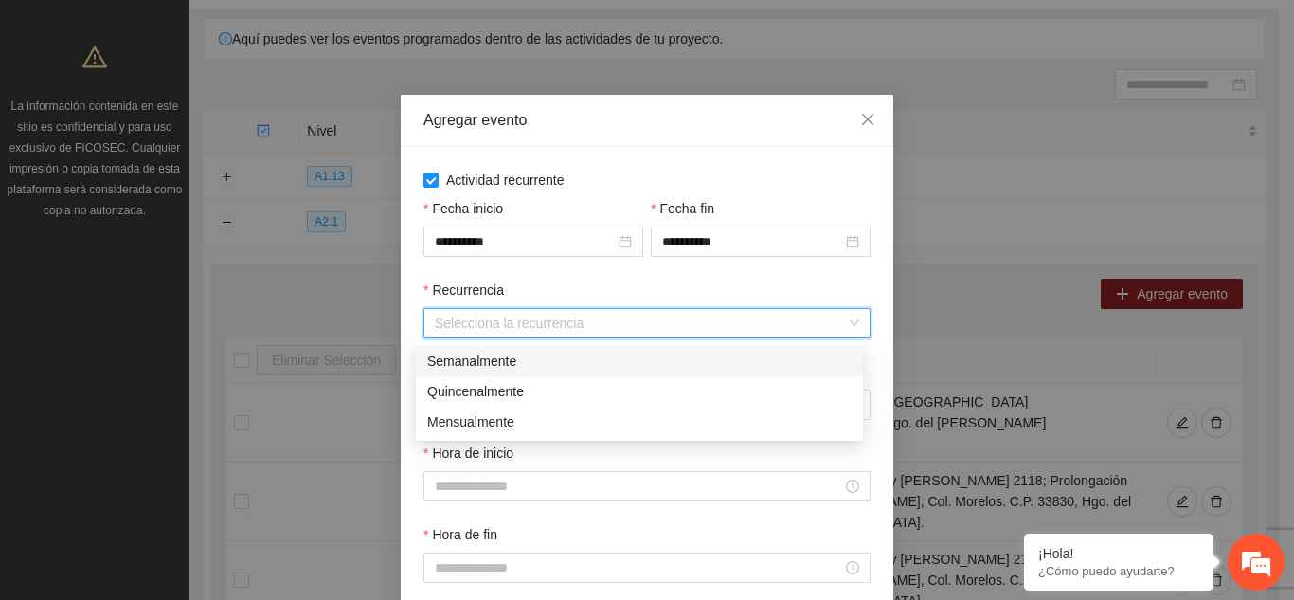
click at [672, 318] on input "Recurrencia" at bounding box center [640, 323] width 411 height 28
click at [618, 364] on div "Semanalmente" at bounding box center [639, 360] width 424 height 21
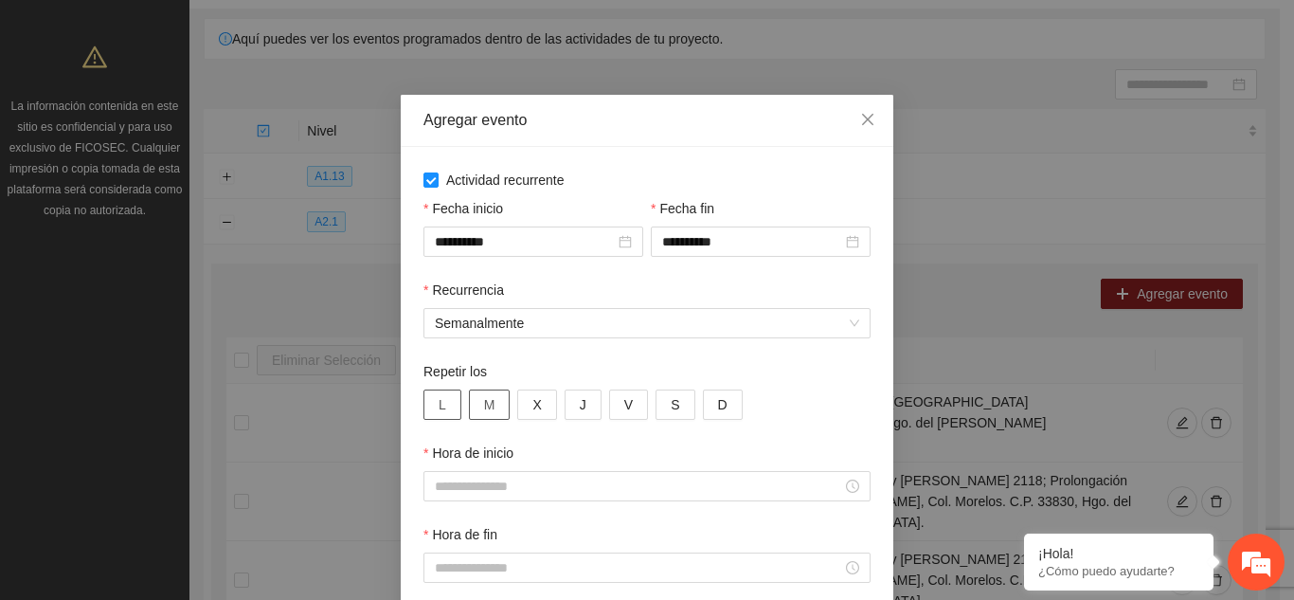
drag, startPoint x: 445, startPoint y: 401, endPoint x: 477, endPoint y: 403, distance: 32.3
click at [477, 403] on div "L M X J V S D" at bounding box center [646, 404] width 447 height 30
click at [484, 403] on span "M" at bounding box center [489, 404] width 11 height 21
click at [536, 403] on button "X" at bounding box center [536, 404] width 39 height 30
click at [565, 403] on button "J" at bounding box center [583, 404] width 37 height 30
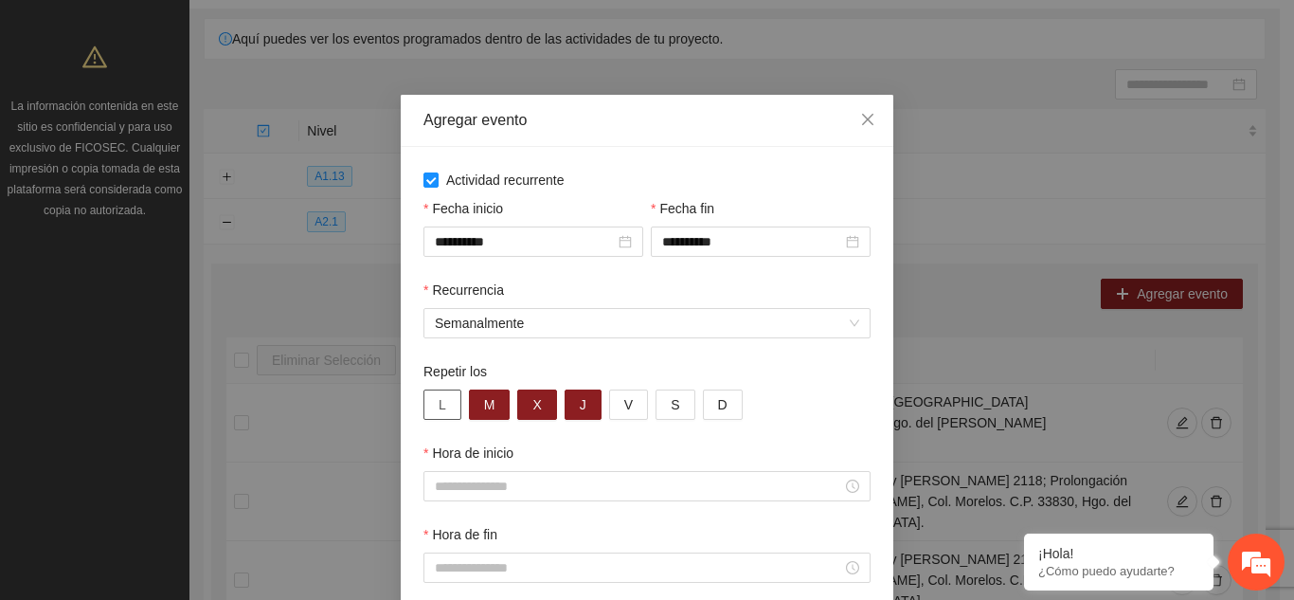
click at [439, 403] on span "L" at bounding box center [443, 404] width 8 height 21
click at [624, 409] on span "V" at bounding box center [628, 404] width 9 height 21
click at [624, 406] on span "V" at bounding box center [628, 404] width 9 height 21
click at [624, 400] on span "V" at bounding box center [628, 404] width 9 height 21
click at [623, 407] on button "V" at bounding box center [628, 404] width 39 height 30
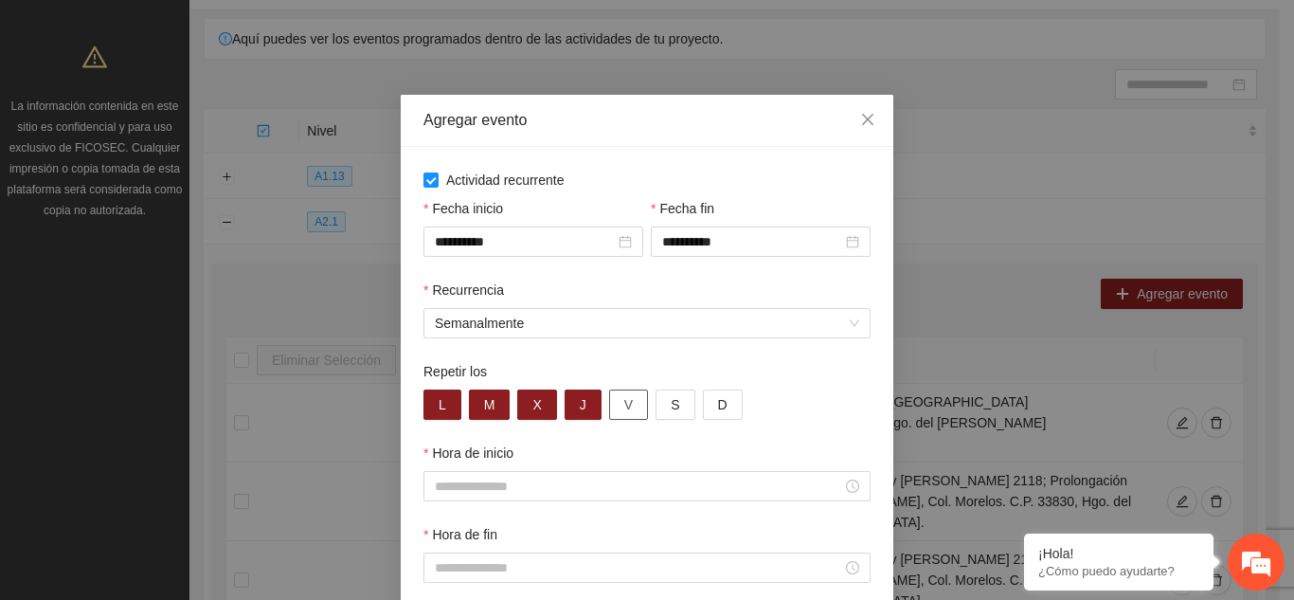
click at [624, 409] on span "V" at bounding box center [628, 404] width 9 height 21
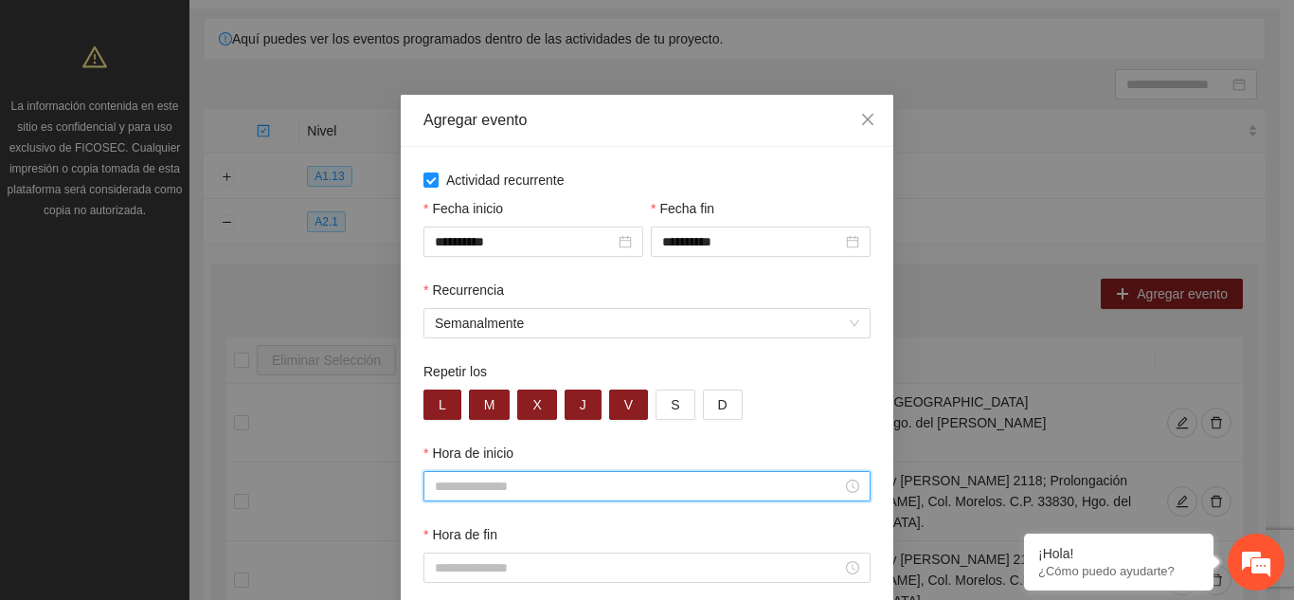
click at [706, 484] on input "Hora de inicio" at bounding box center [638, 485] width 407 height 21
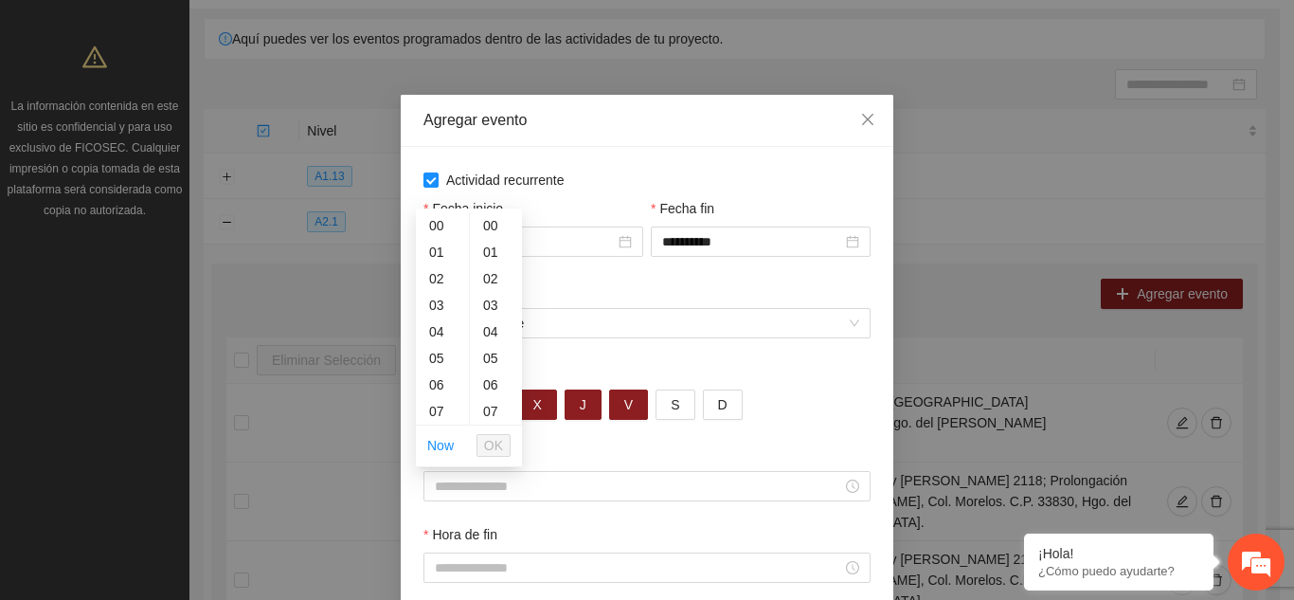
click at [290, 311] on div "**********" at bounding box center [647, 300] width 1294 height 600
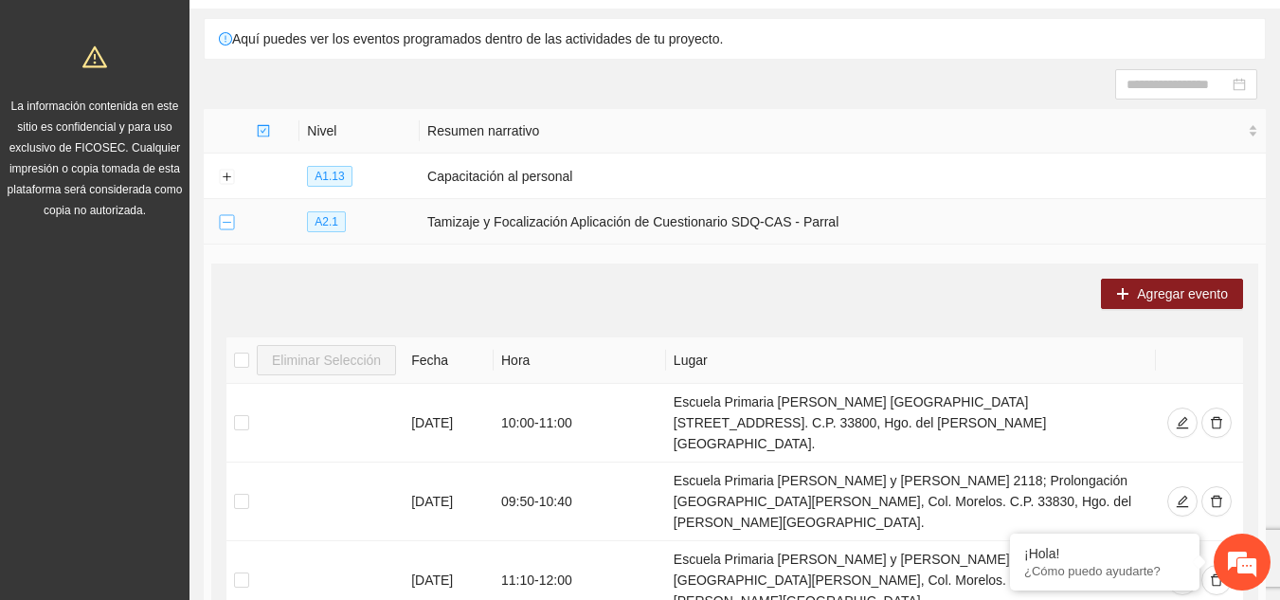
click at [227, 221] on button "Collapse row" at bounding box center [226, 222] width 15 height 15
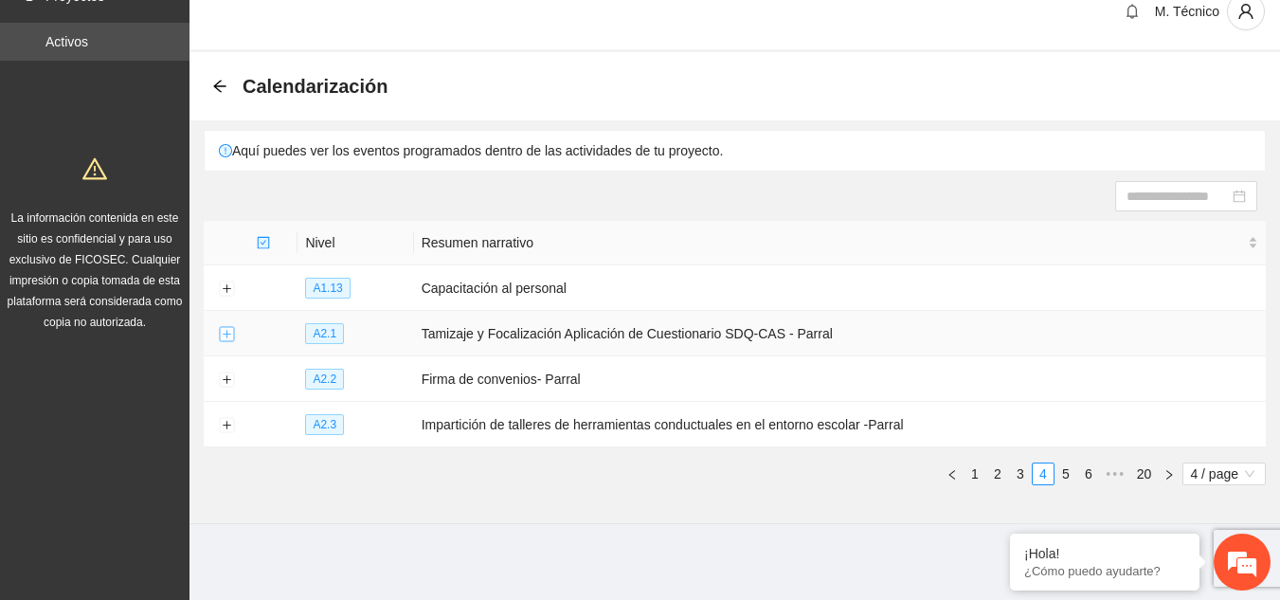
scroll to position [23, 0]
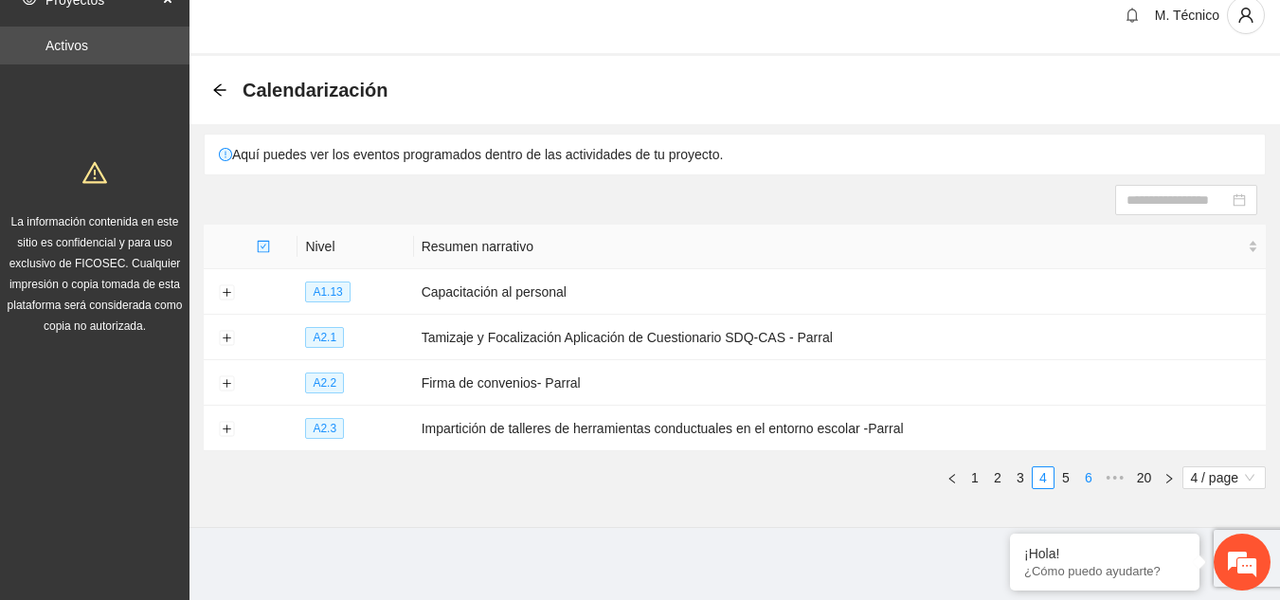
click at [1085, 473] on link "6" at bounding box center [1088, 477] width 21 height 21
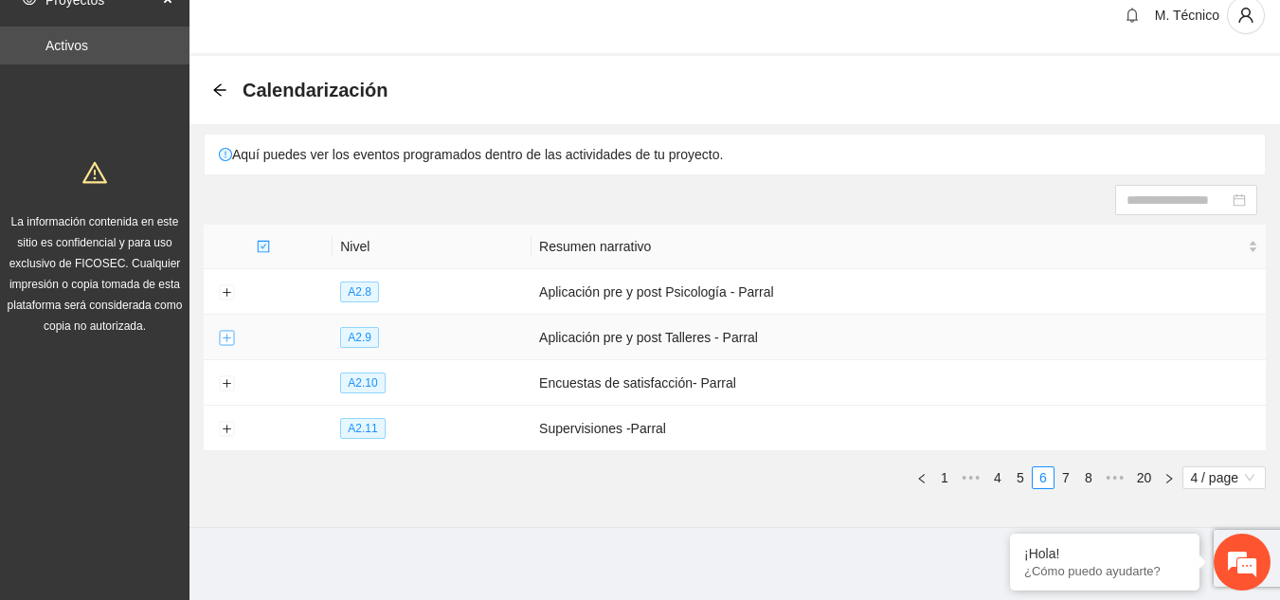
click at [224, 334] on button "Expand row" at bounding box center [226, 338] width 15 height 15
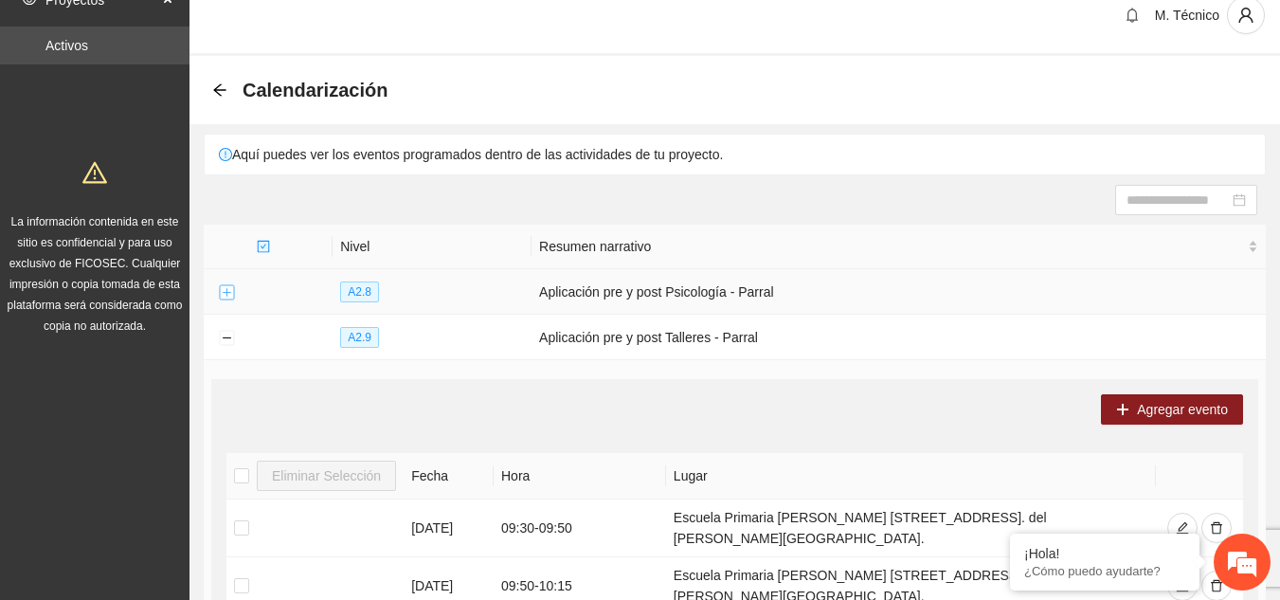
click at [224, 294] on button "Expand row" at bounding box center [226, 292] width 15 height 15
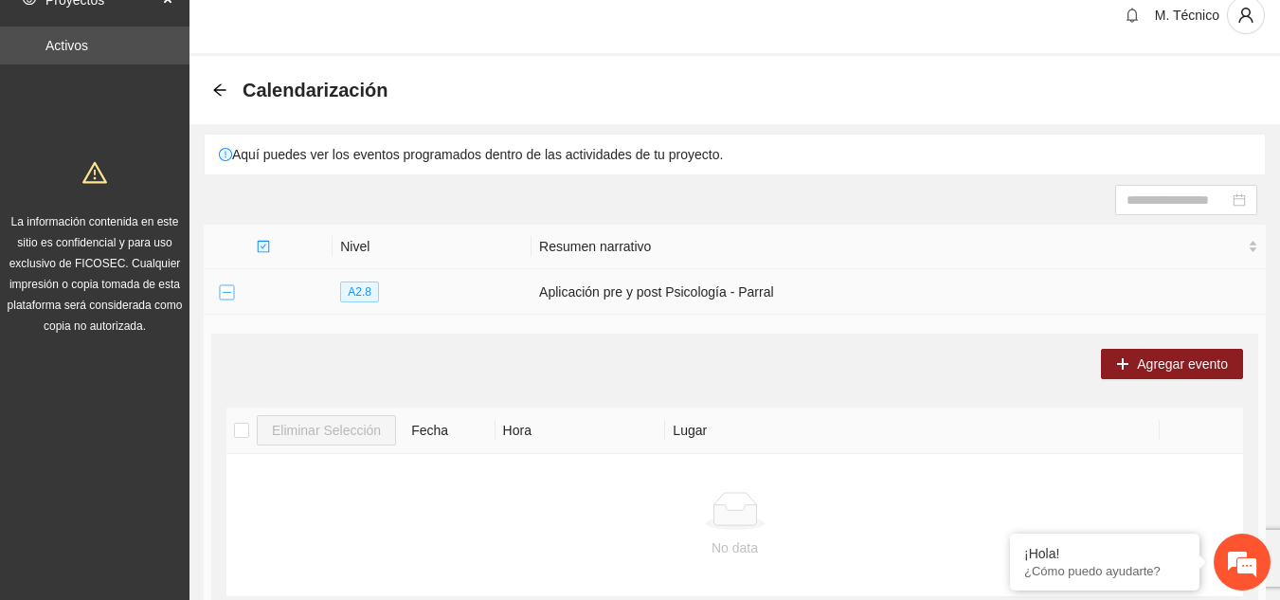
click at [224, 294] on button "Collapse row" at bounding box center [226, 292] width 15 height 15
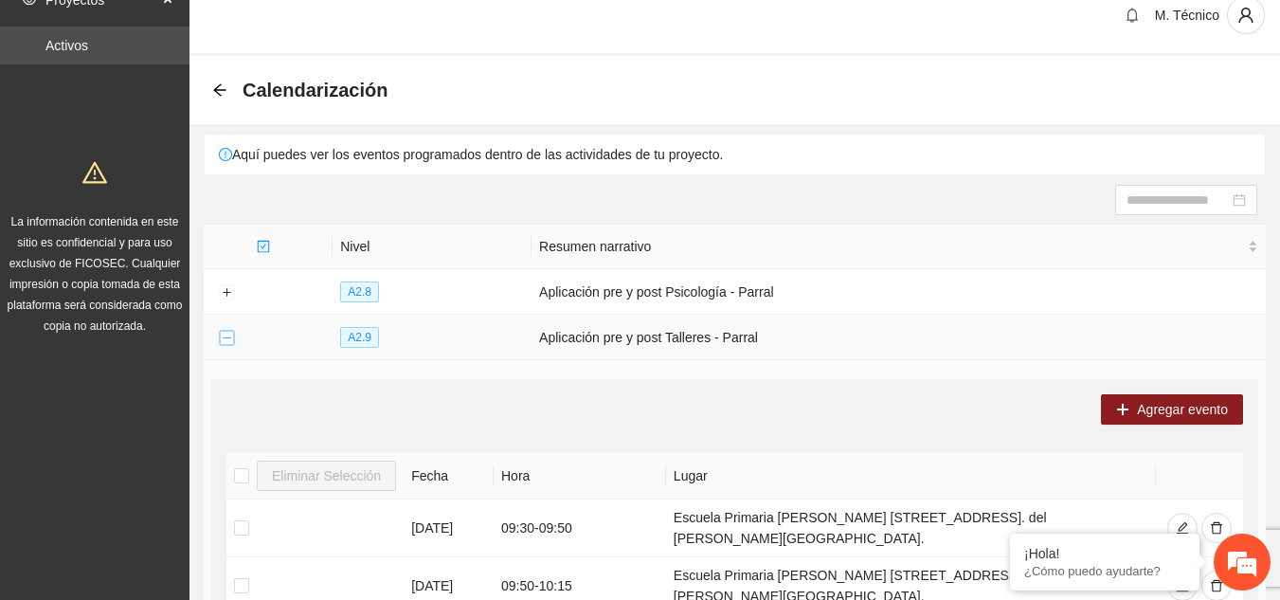
click at [223, 337] on button "Collapse row" at bounding box center [226, 338] width 15 height 15
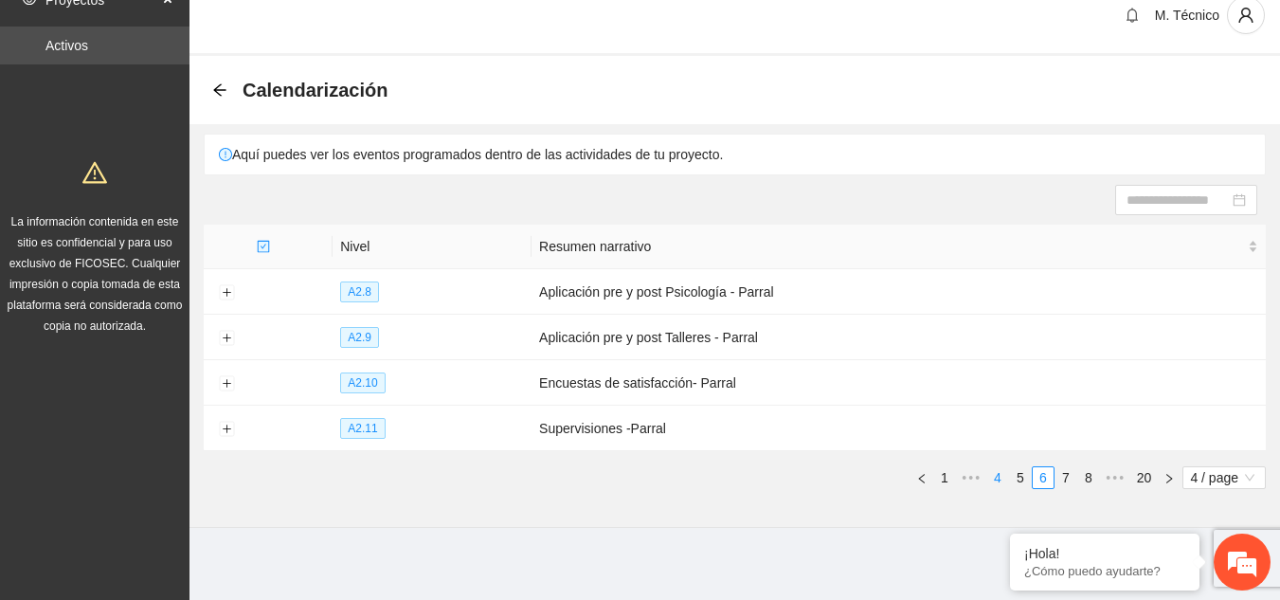
click at [996, 469] on link "4" at bounding box center [997, 477] width 21 height 21
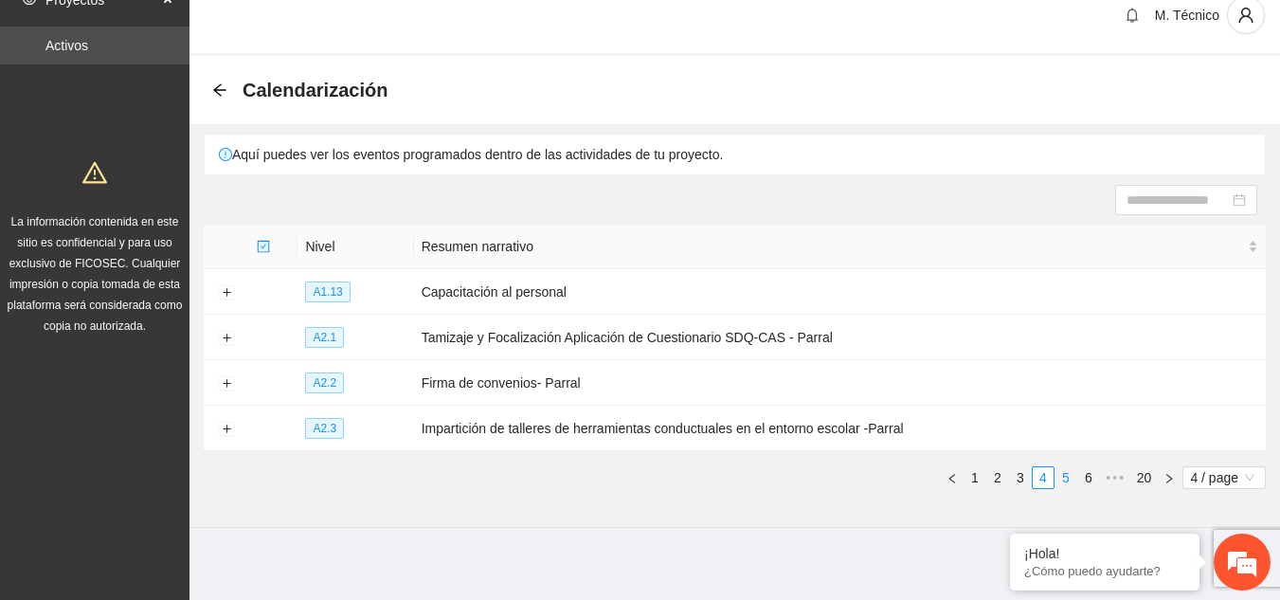
click at [1062, 477] on link "5" at bounding box center [1065, 477] width 21 height 21
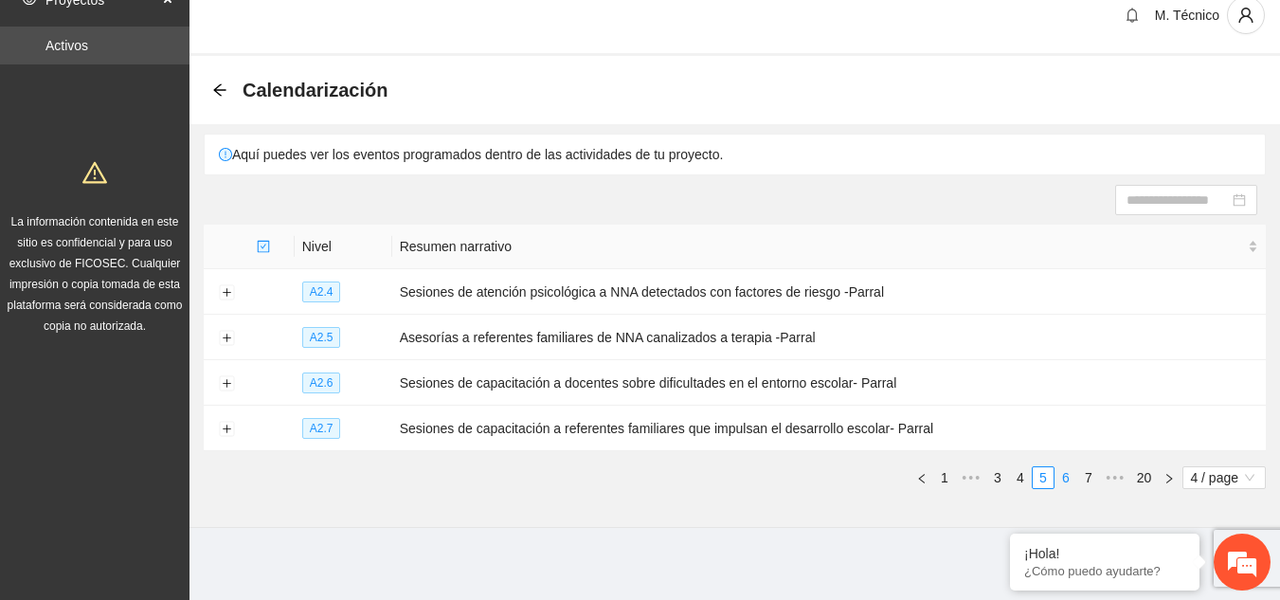
click at [1067, 476] on link "6" at bounding box center [1065, 477] width 21 height 21
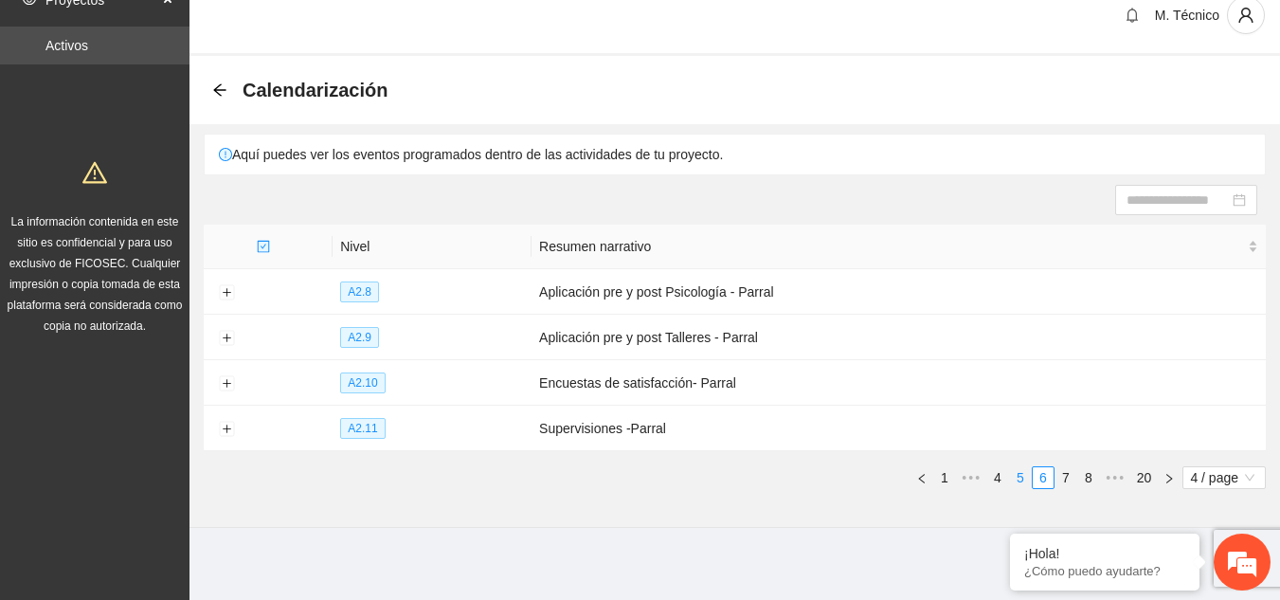
click at [1017, 473] on link "5" at bounding box center [1020, 477] width 21 height 21
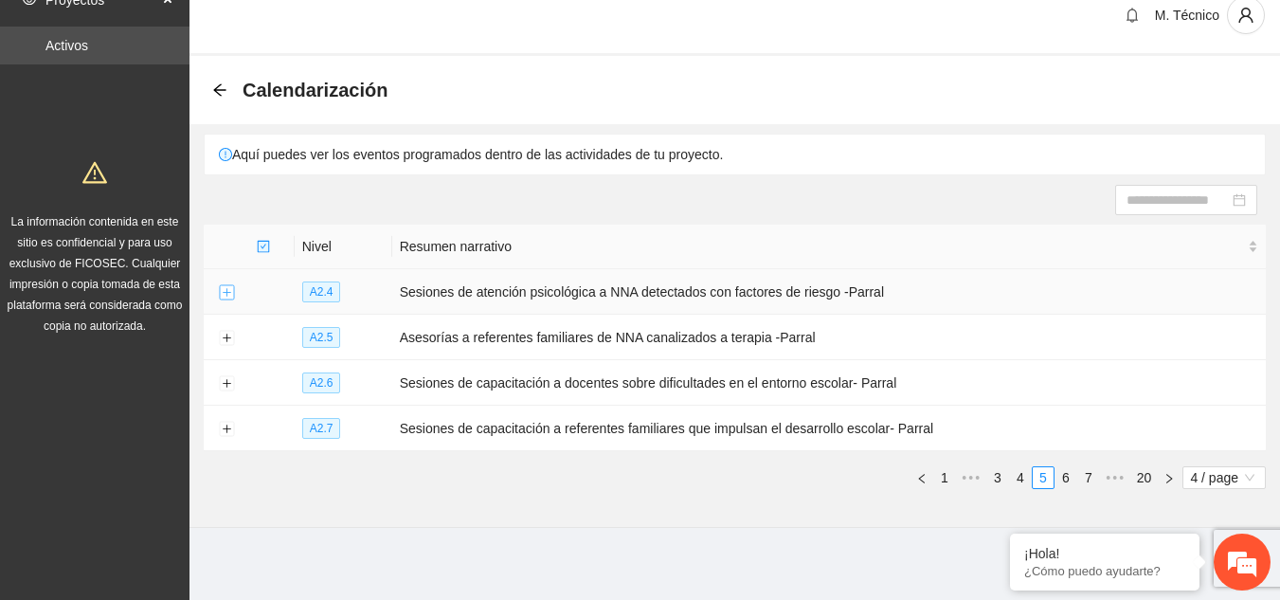
click at [226, 289] on button "Expand row" at bounding box center [226, 292] width 15 height 15
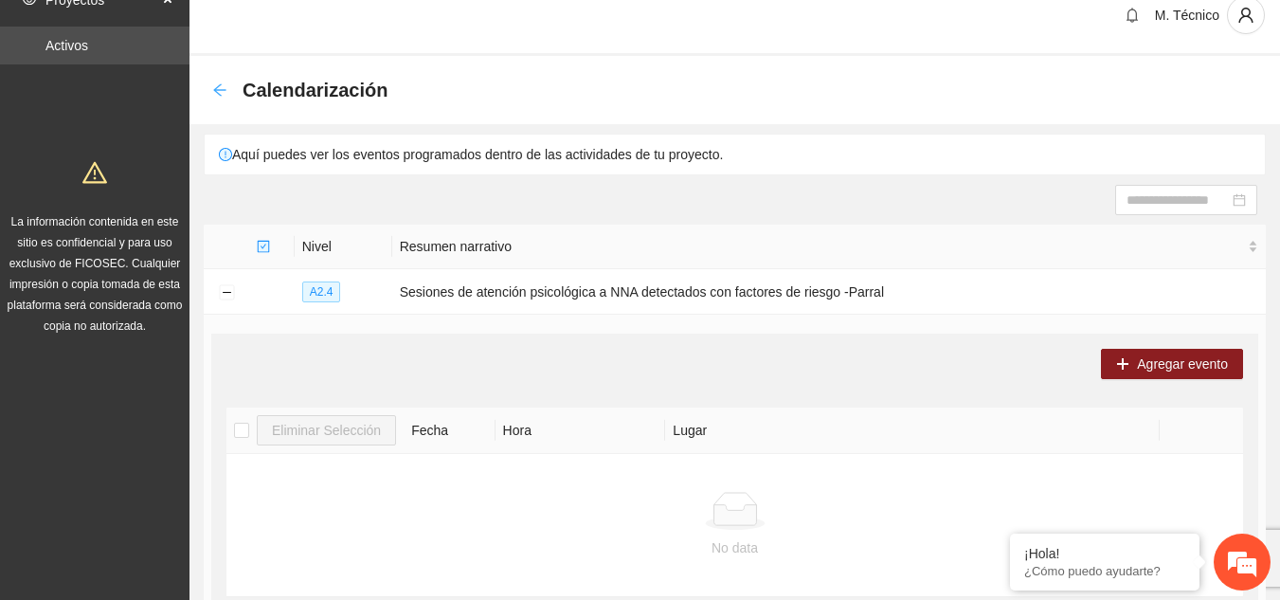
click at [219, 94] on icon "arrow-left" at bounding box center [219, 89] width 15 height 15
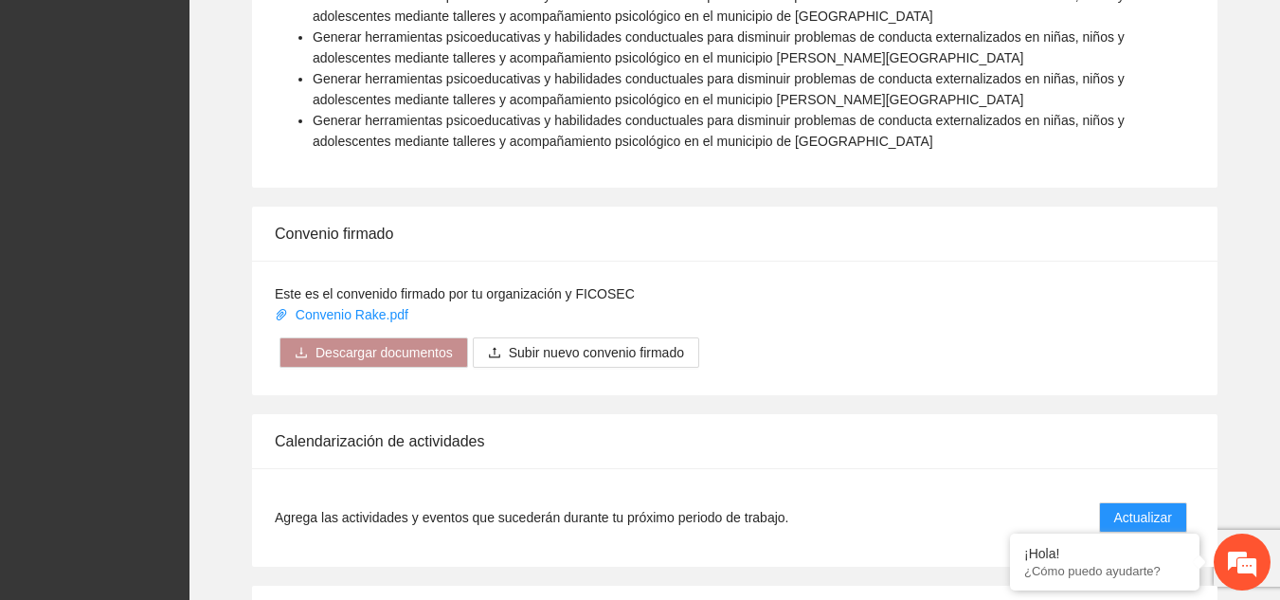
scroll to position [1946, 0]
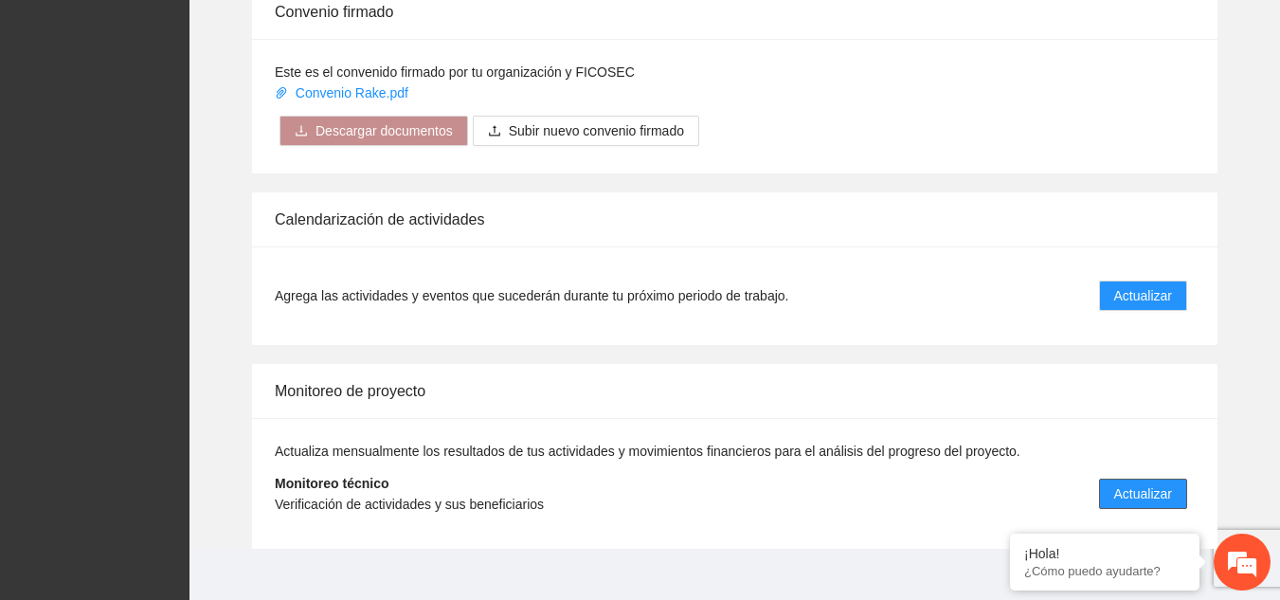
click at [1136, 483] on span "Actualizar" at bounding box center [1143, 493] width 58 height 21
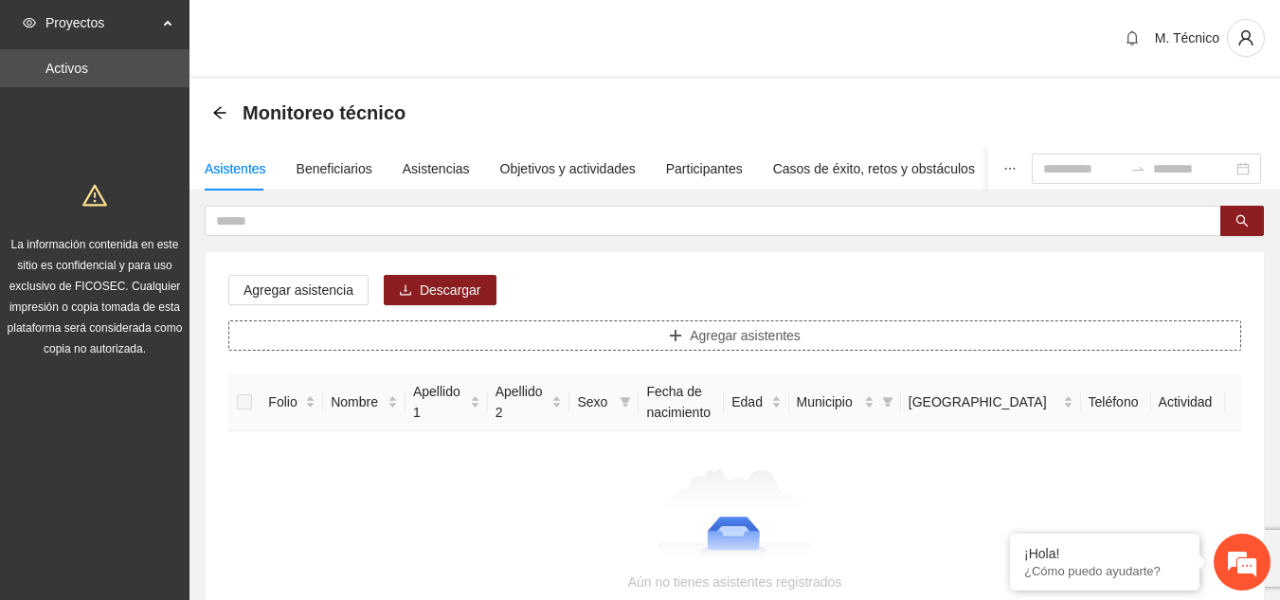
click at [713, 330] on span "Agregar asistentes" at bounding box center [745, 335] width 111 height 21
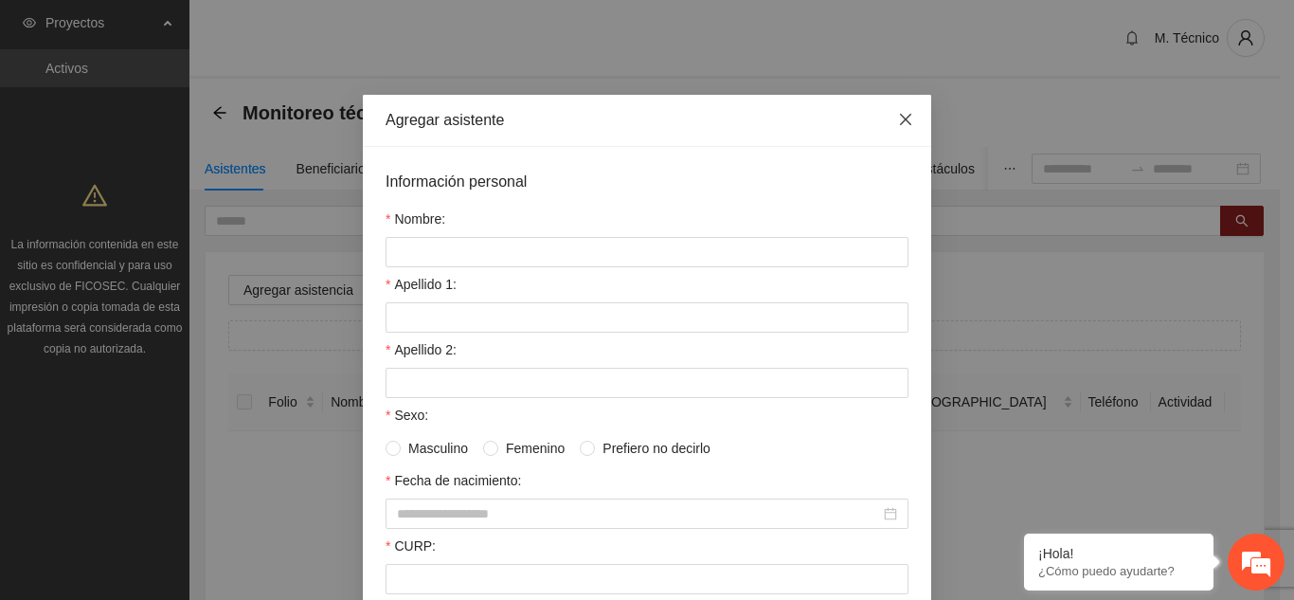
click at [898, 124] on icon "close" at bounding box center [905, 119] width 15 height 15
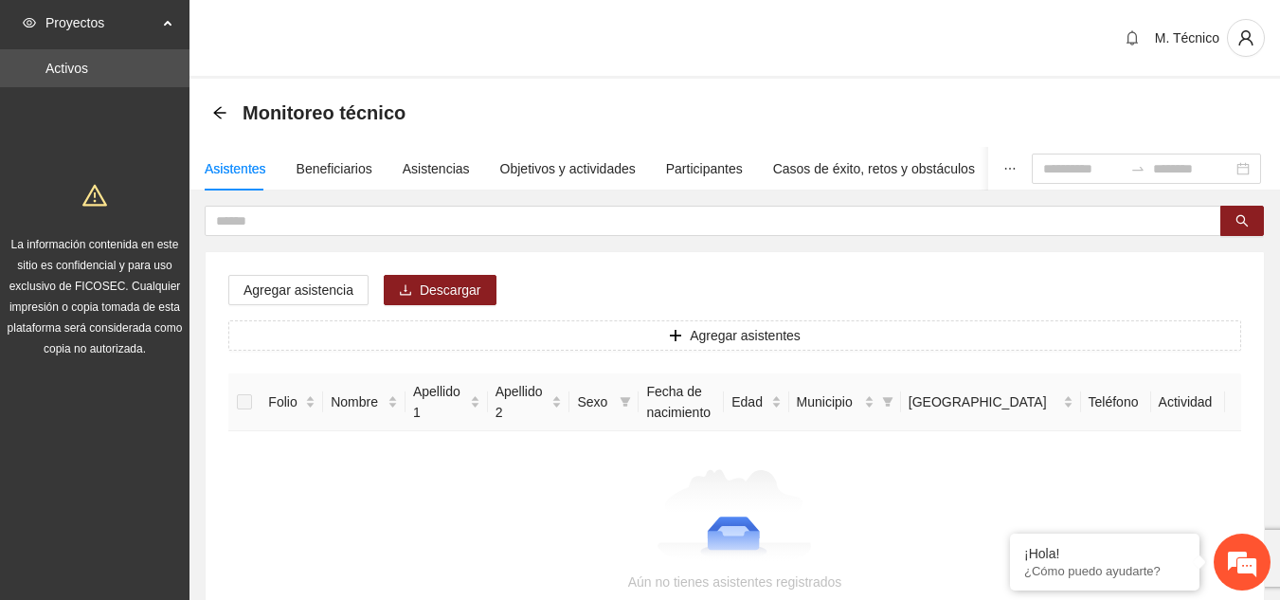
click at [91, 25] on span "Proyectos" at bounding box center [101, 23] width 112 height 38
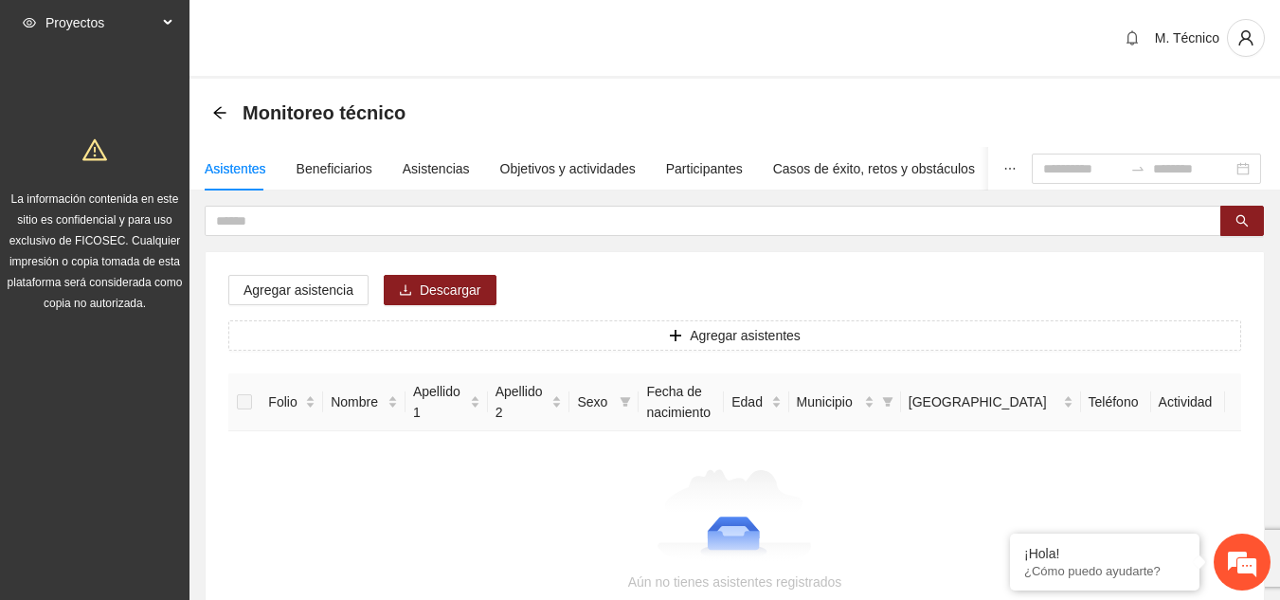
click at [24, 22] on icon "eye" at bounding box center [29, 22] width 13 height 9
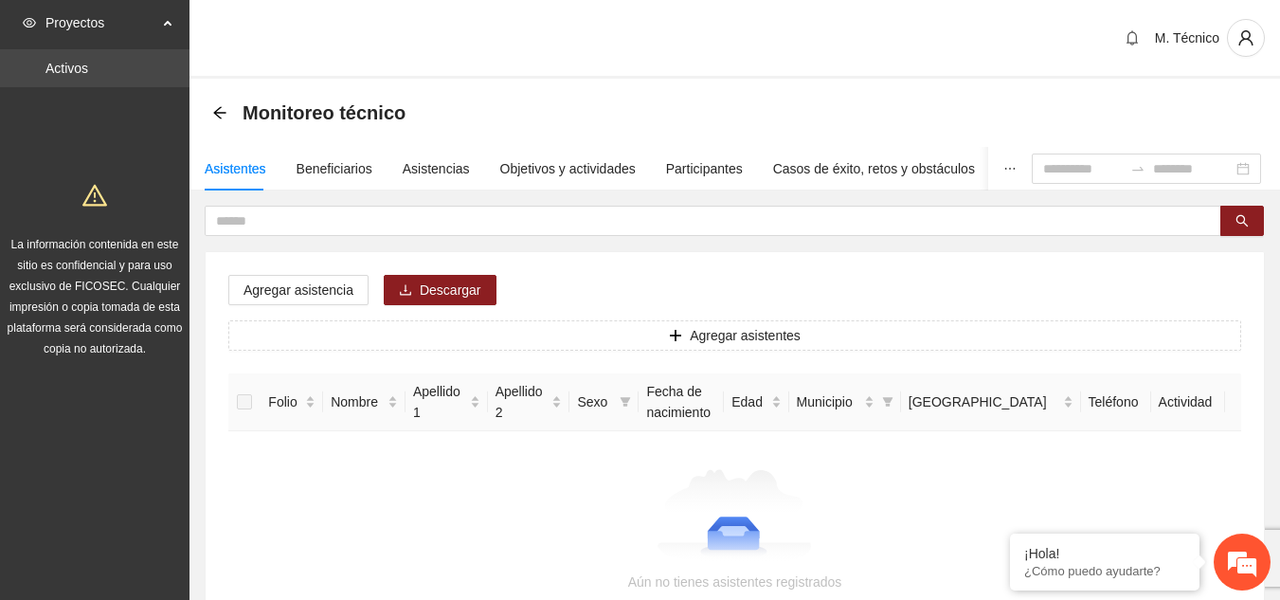
click at [63, 63] on link "Activos" at bounding box center [66, 68] width 43 height 15
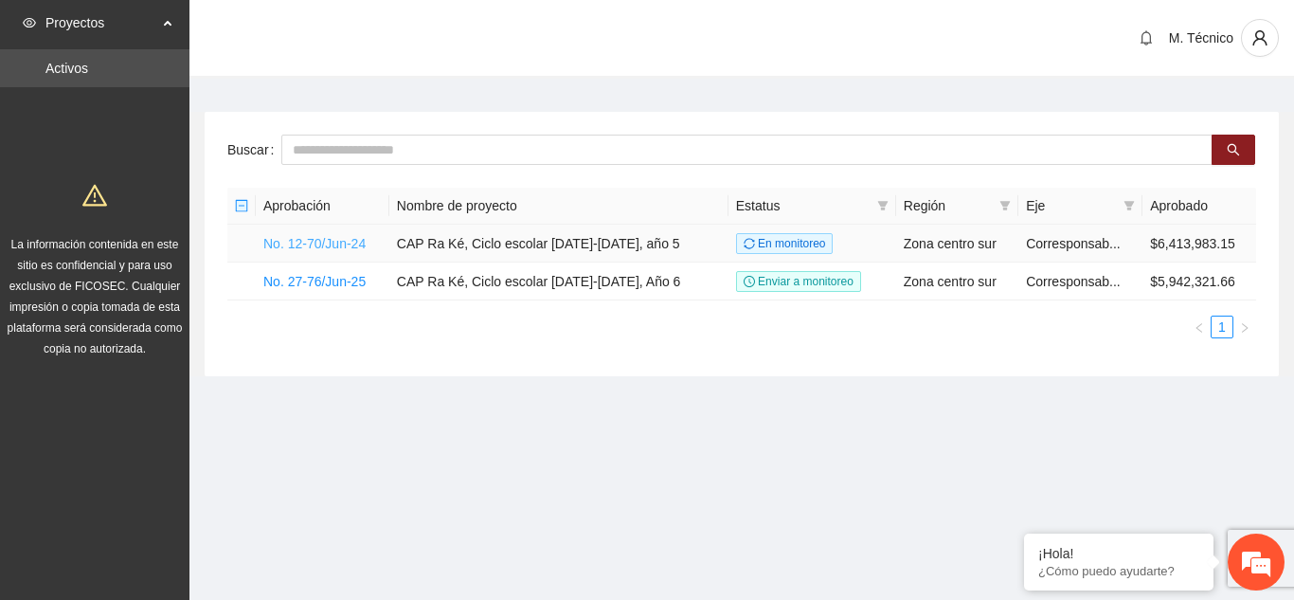
click at [314, 242] on link "No. 12-70/Jun-24" at bounding box center [314, 243] width 102 height 15
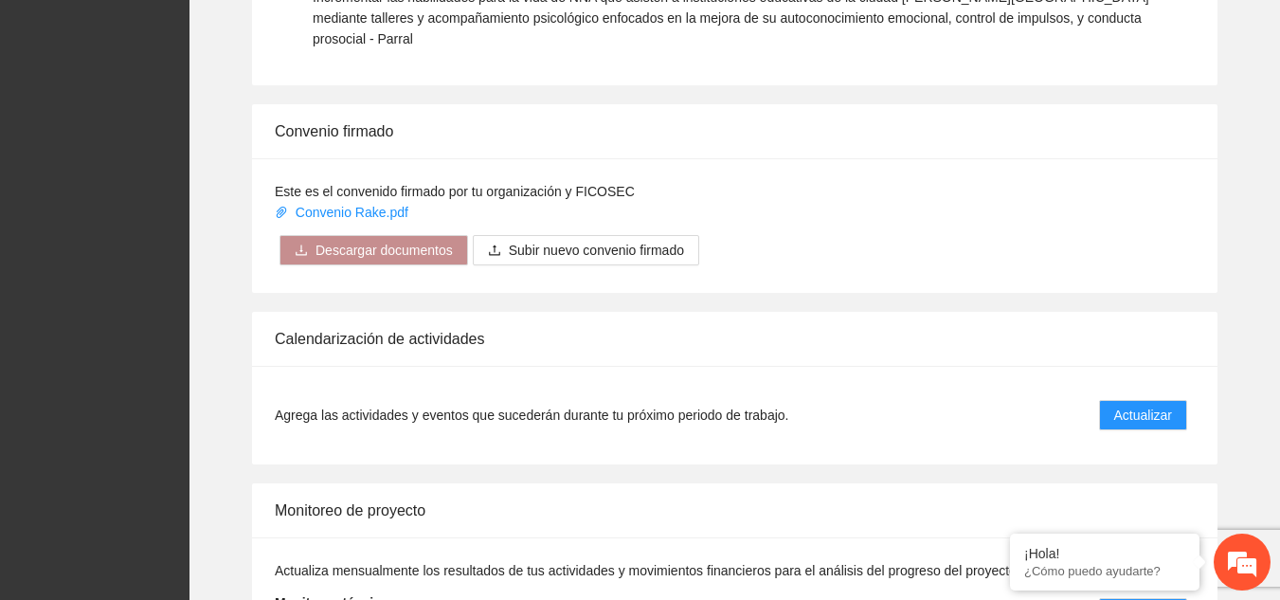
scroll to position [1717, 0]
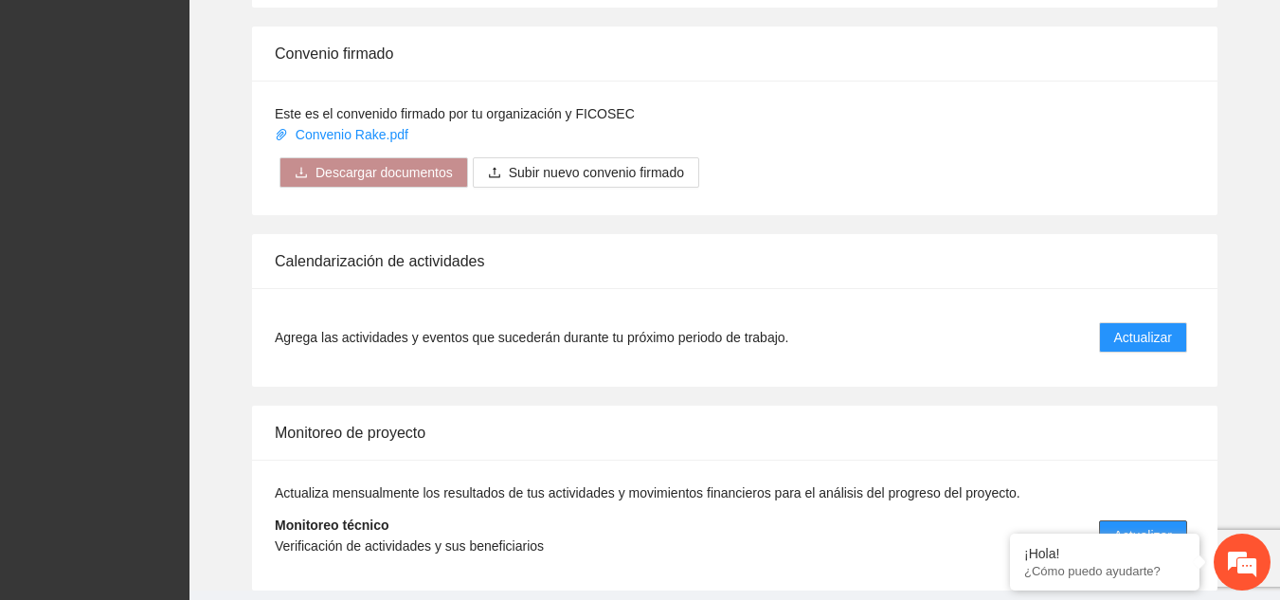
click at [1152, 525] on span "Actualizar" at bounding box center [1143, 535] width 58 height 21
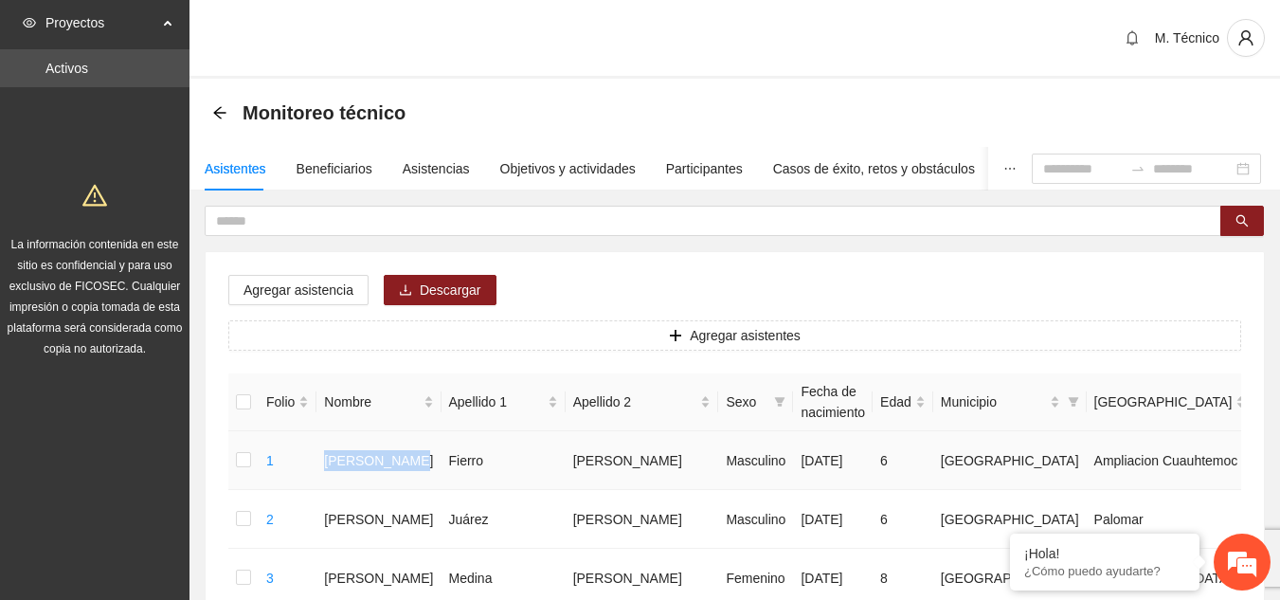
drag, startPoint x: 349, startPoint y: 462, endPoint x: 318, endPoint y: 458, distance: 30.5
click at [318, 458] on tr "1 [PERSON_NAME] [PERSON_NAME] Masculino [DATE] 6 Chihuahua Ampliacion [PERSON_N…" at bounding box center [861, 460] width 1266 height 59
click at [316, 458] on td "1" at bounding box center [288, 460] width 58 height 59
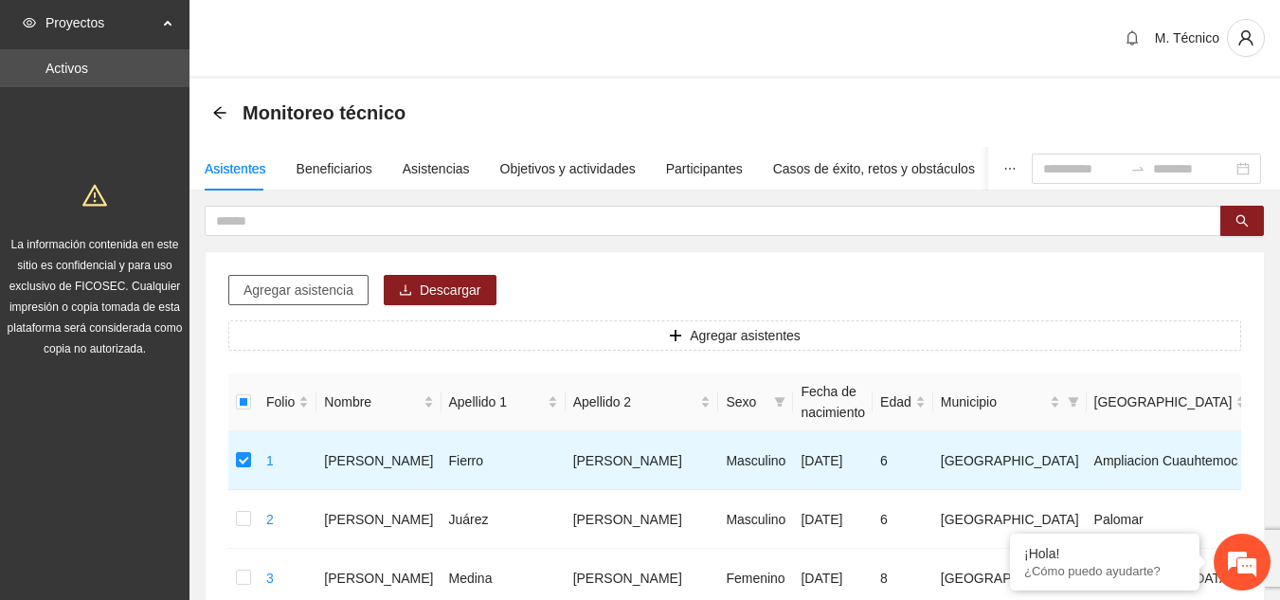
click at [270, 294] on span "Agregar asistencia" at bounding box center [298, 289] width 110 height 21
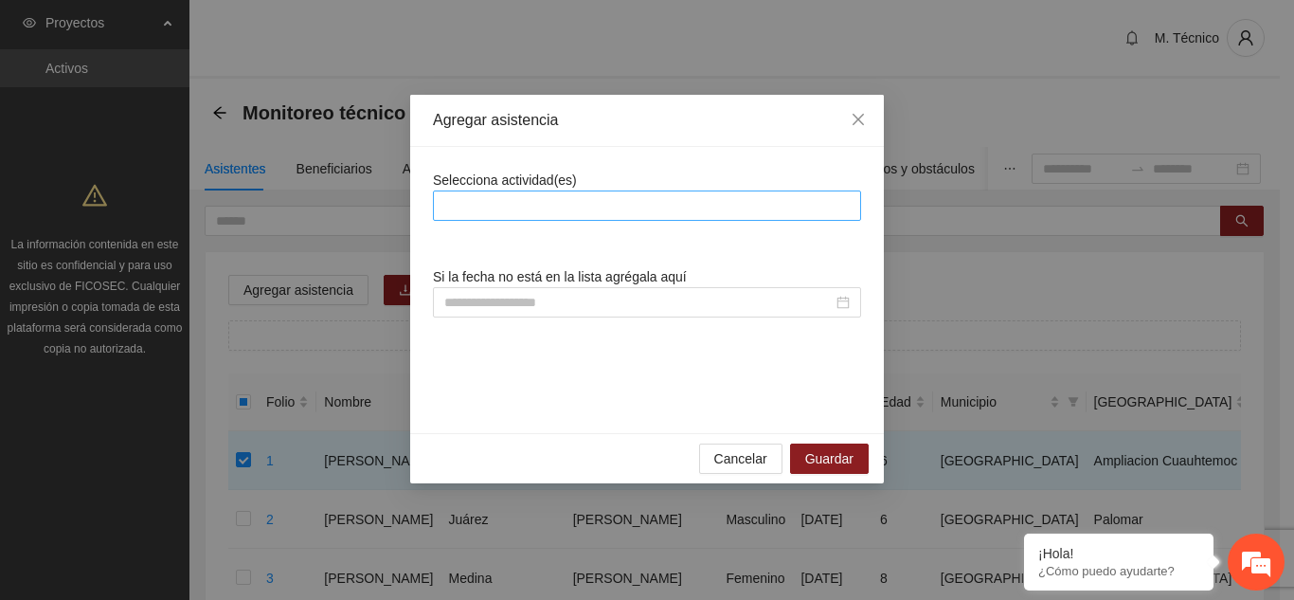
click at [645, 206] on div at bounding box center [647, 205] width 419 height 23
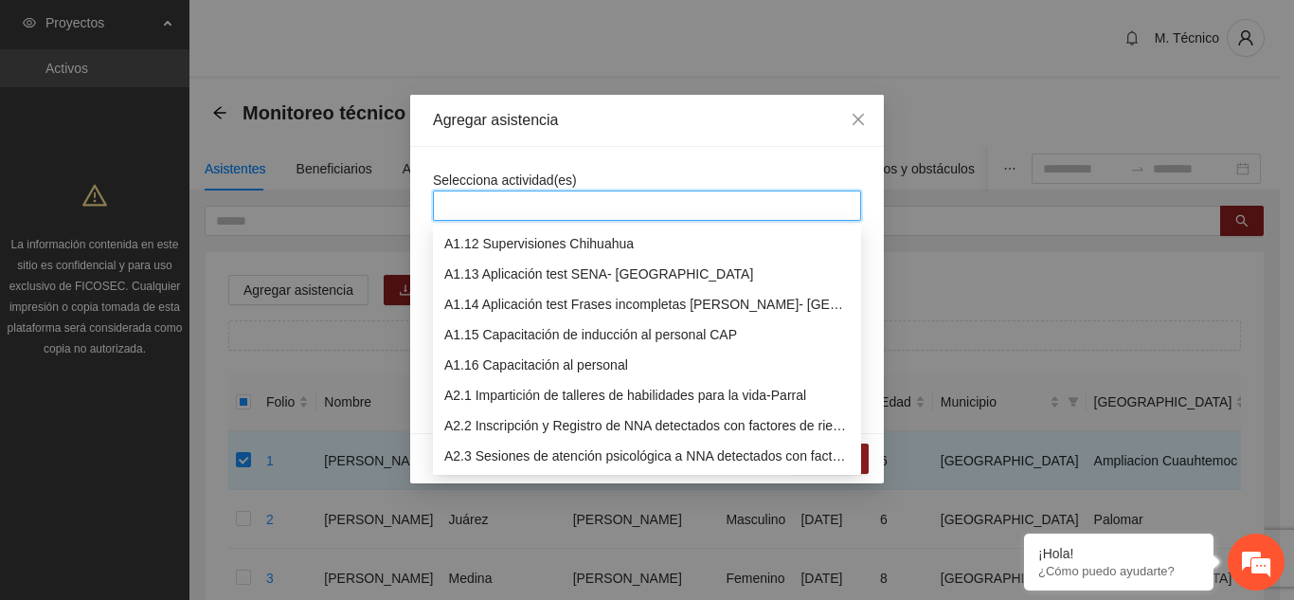
scroll to position [364, 0]
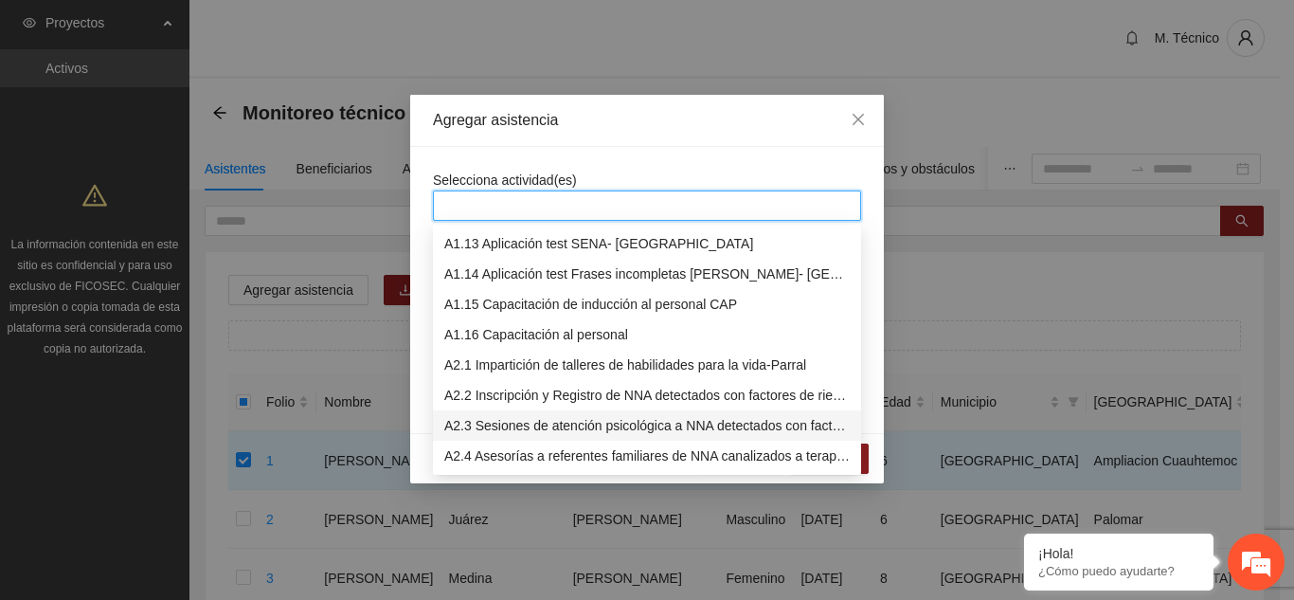
drag, startPoint x: 625, startPoint y: 431, endPoint x: 743, endPoint y: 163, distance: 292.6
click at [625, 431] on div "A2.3 Sesiones de atención psicológica a NNA detectados con factores de riesgo -…" at bounding box center [646, 425] width 405 height 21
click at [735, 171] on div "Selecciona actividad(es)" at bounding box center [647, 195] width 428 height 51
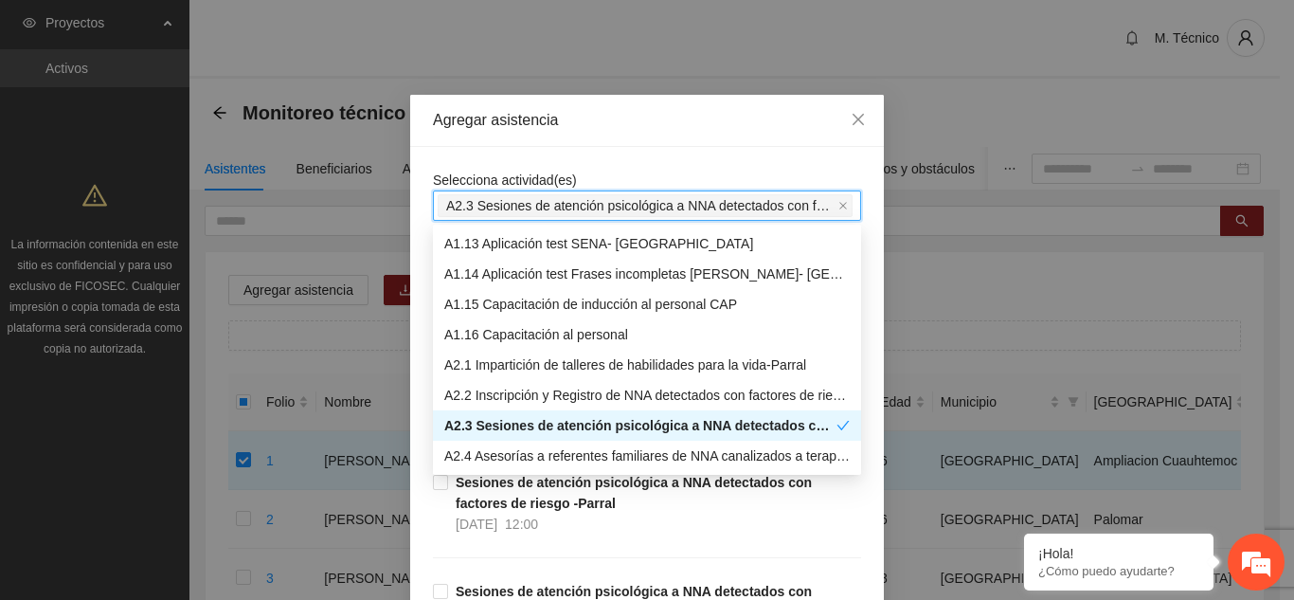
click at [592, 520] on span "Sesiones de atención psicológica a NNA detectados con factores [PERSON_NAME] [D…" at bounding box center [654, 503] width 413 height 63
click at [438, 542] on div "Sesiones de atención psicológica a NNA detectados con factores [PERSON_NAME] [D…" at bounding box center [647, 526] width 428 height 109
click at [584, 128] on div "Agregar asistencia" at bounding box center [647, 120] width 428 height 21
drag, startPoint x: 1273, startPoint y: 437, endPoint x: 1173, endPoint y: 468, distance: 105.2
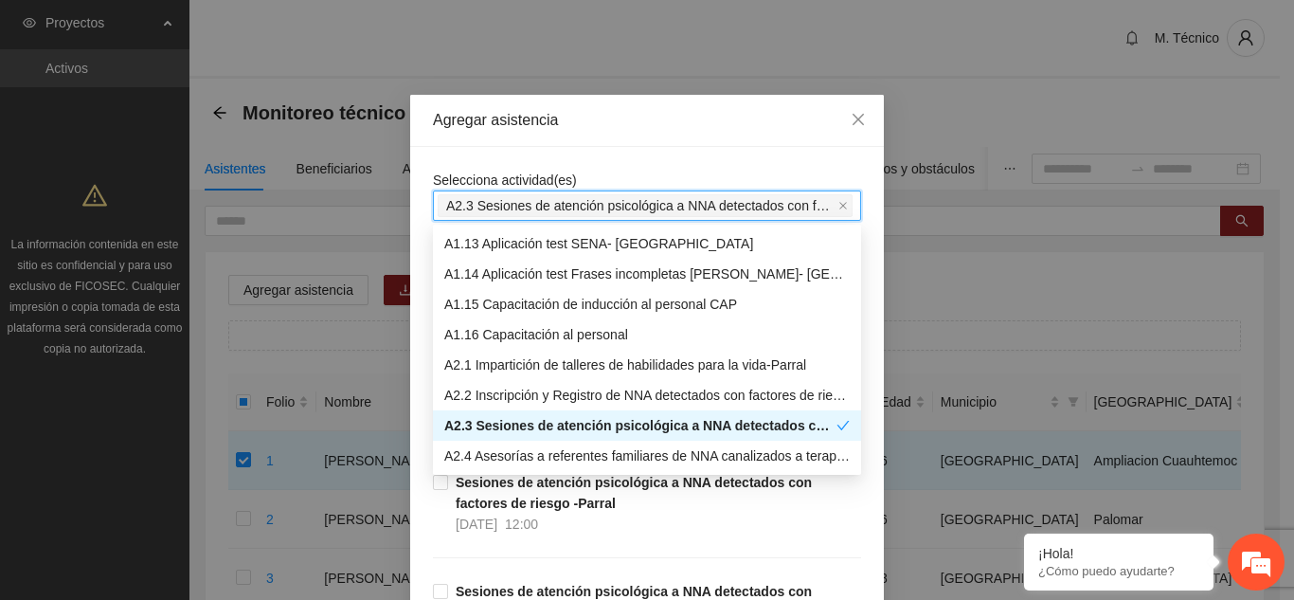
click at [1273, 436] on div "Agregar asistencia Selecciona actividad(es) A2.3 Sesiones de atención psicológi…" at bounding box center [647, 300] width 1294 height 600
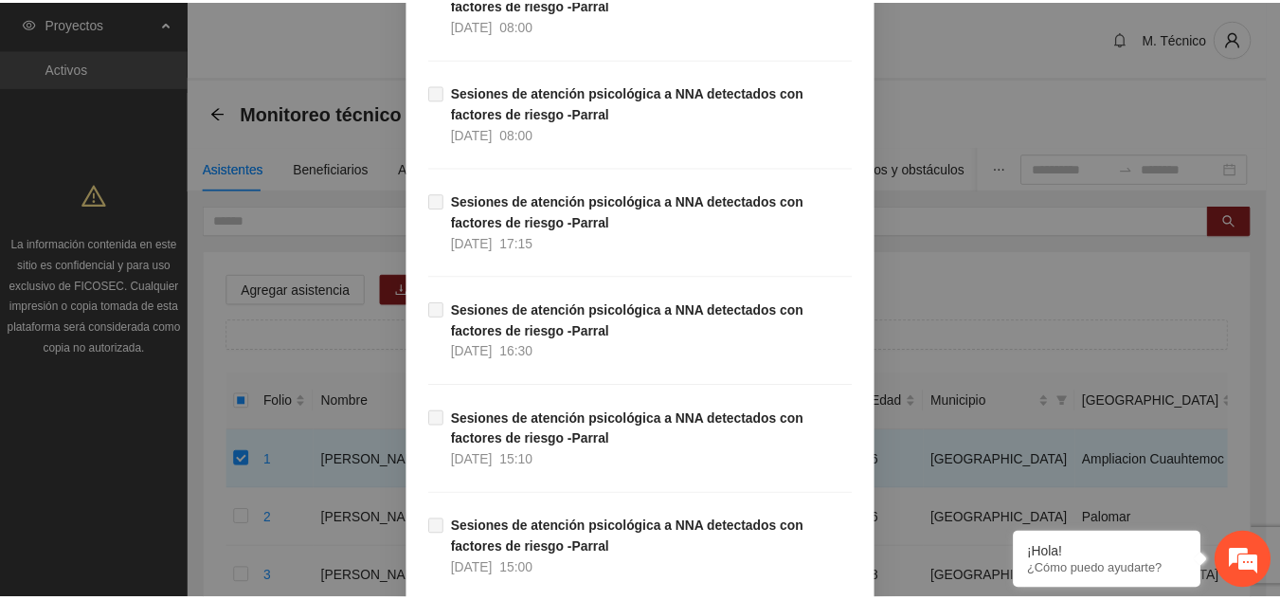
scroll to position [801580, 0]
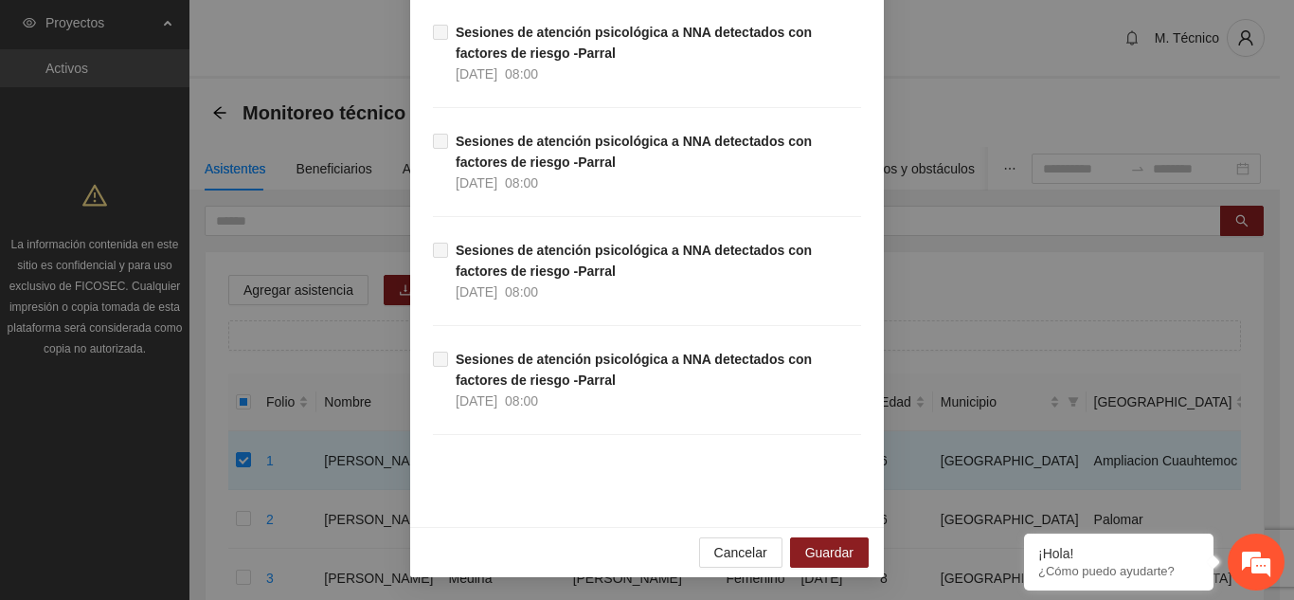
click at [130, 553] on div "Agregar asistencia Selecciona actividad(es) A2.3 Sesiones de atención psicológi…" at bounding box center [647, 300] width 1294 height 600
click at [716, 554] on span "Cancelar" at bounding box center [740, 552] width 53 height 21
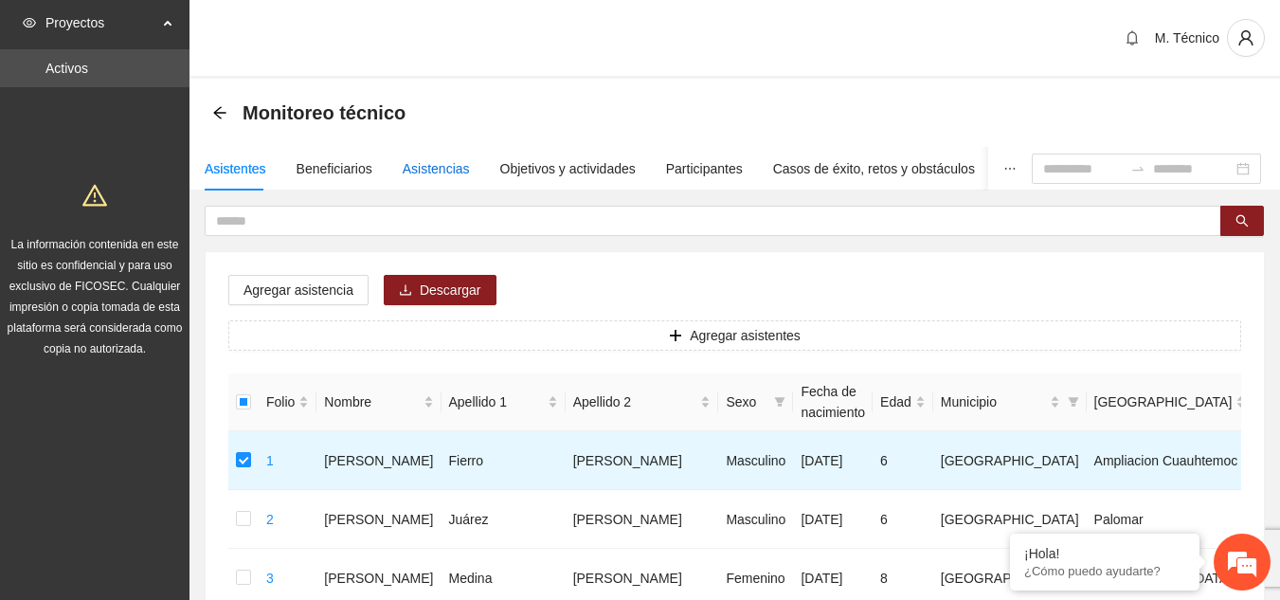
click at [420, 166] on div "Asistencias" at bounding box center [436, 168] width 67 height 21
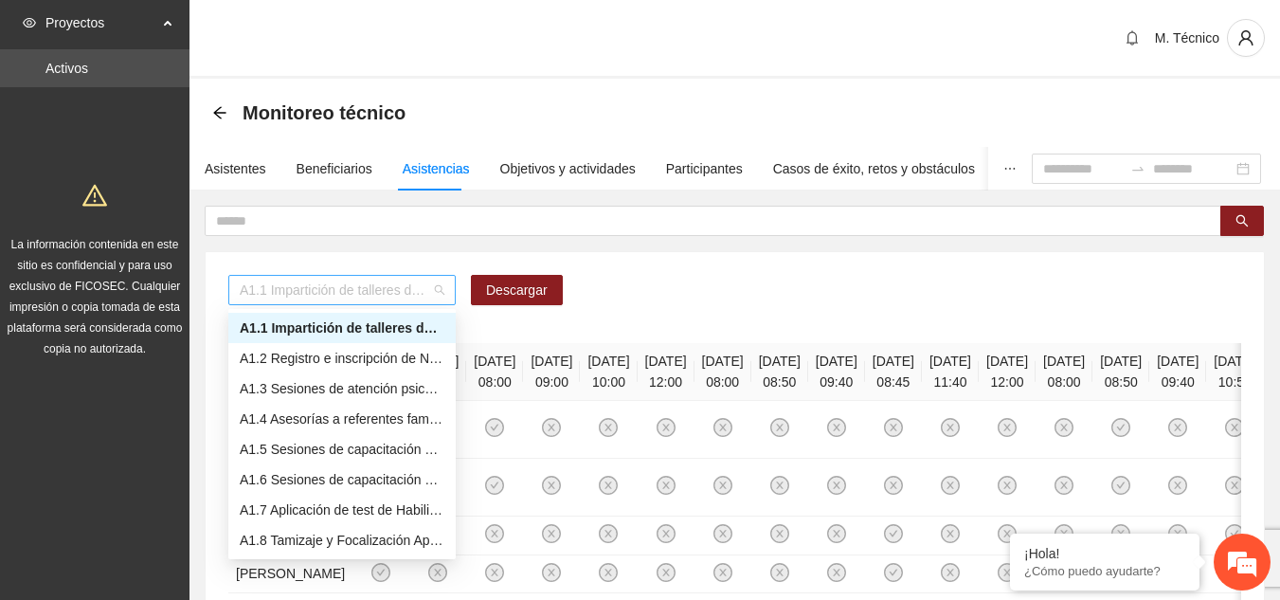
click at [439, 290] on span "A1.1 Impartición de talleres de habilidades para la vida-[GEOGRAPHIC_DATA]" at bounding box center [342, 290] width 205 height 28
click at [362, 511] on div "A1.7 Aplicación de test de Habilidades para la vida- [GEOGRAPHIC_DATA]" at bounding box center [342, 509] width 205 height 21
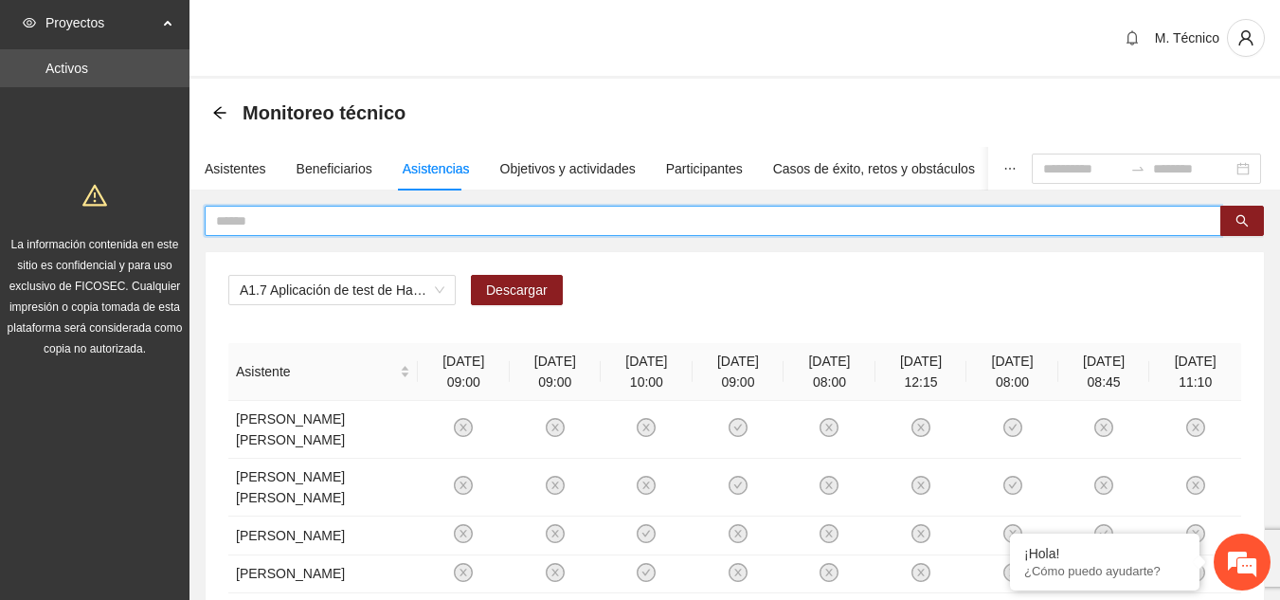
click at [409, 218] on input "text" at bounding box center [705, 220] width 978 height 21
type input "*"
type input "**********"
